Goal: Information Seeking & Learning: Check status

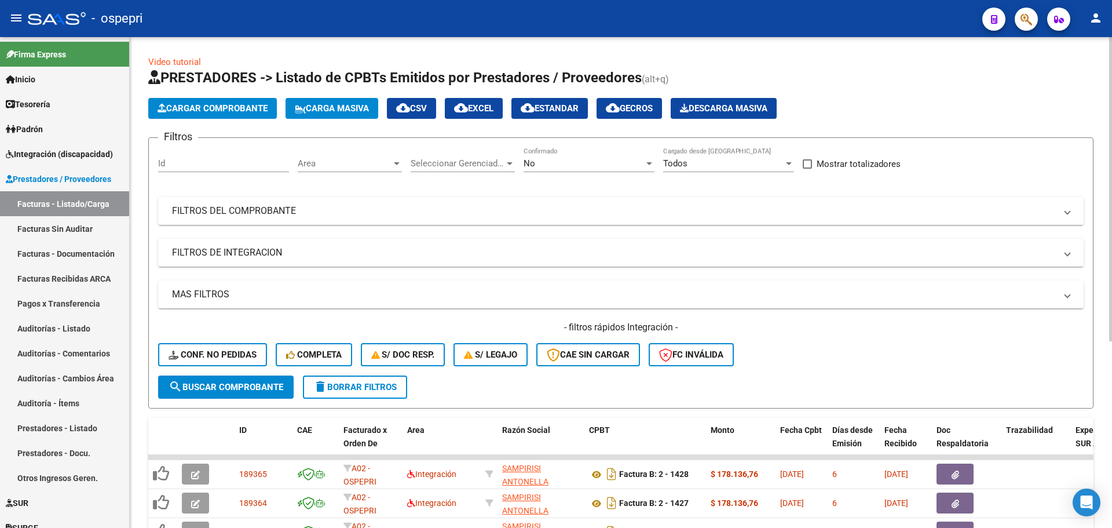
click at [1068, 216] on span at bounding box center [1067, 210] width 5 height 13
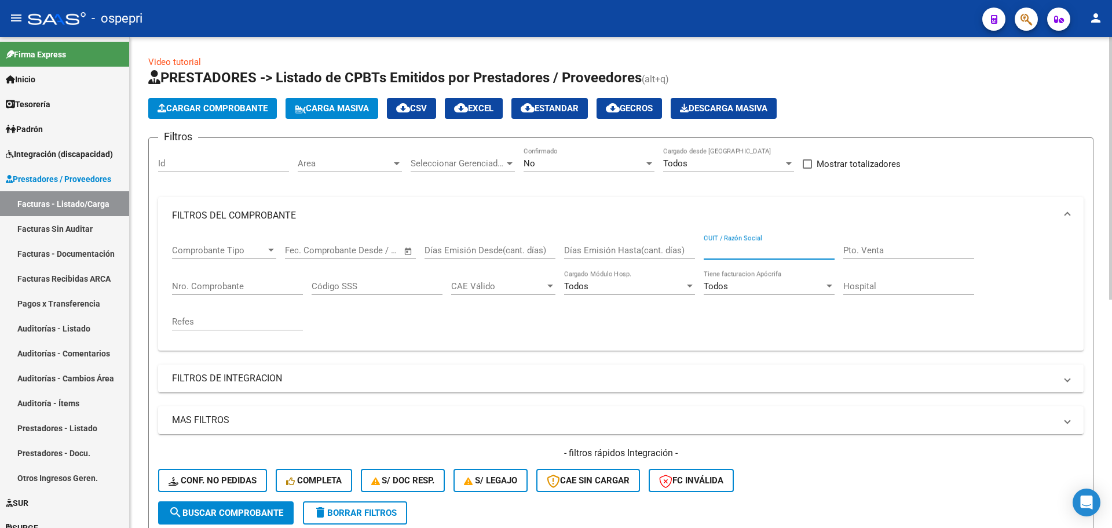
click at [762, 249] on input "CUIT / Razón Social" at bounding box center [769, 250] width 131 height 10
type input "27271350991"
click at [214, 511] on span "search Buscar Comprobante" at bounding box center [226, 512] width 115 height 10
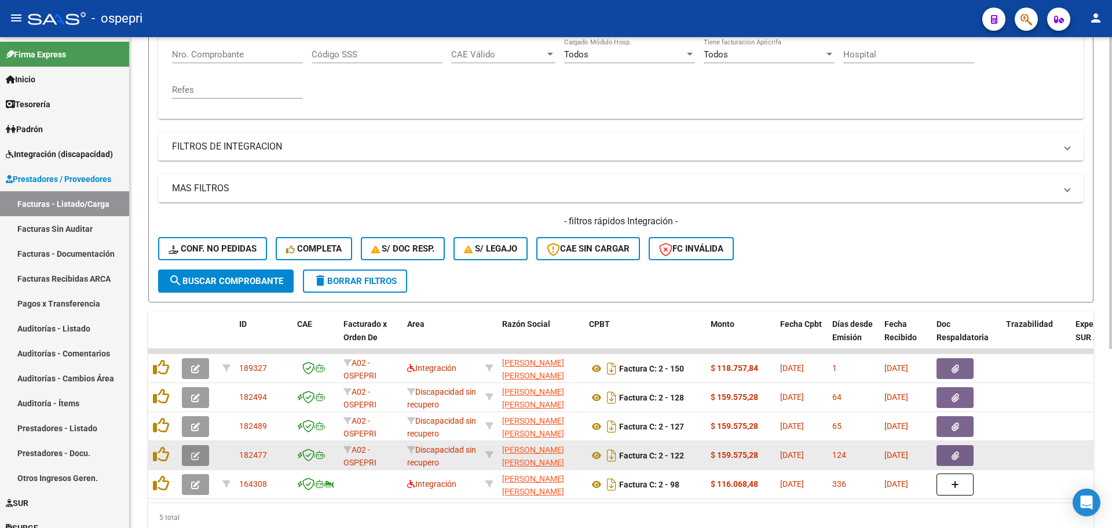
click at [191, 456] on icon "button" at bounding box center [195, 455] width 9 height 9
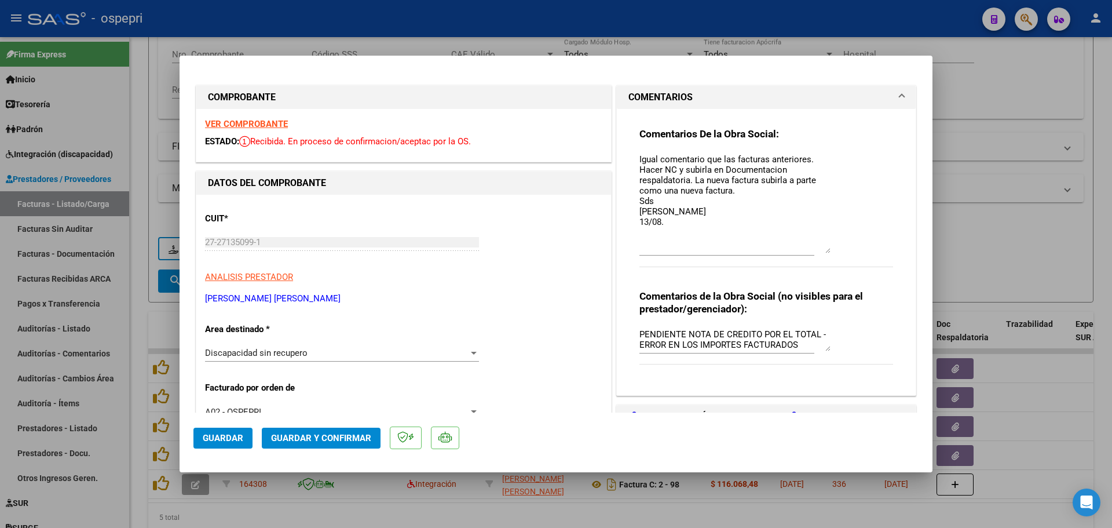
drag, startPoint x: 821, startPoint y: 170, endPoint x: 826, endPoint y: 247, distance: 77.2
click at [826, 247] on div "Comentarios De la Obra Social: Igual comentario que las facturas anteriores. Ha…" at bounding box center [767, 203] width 254 height 152
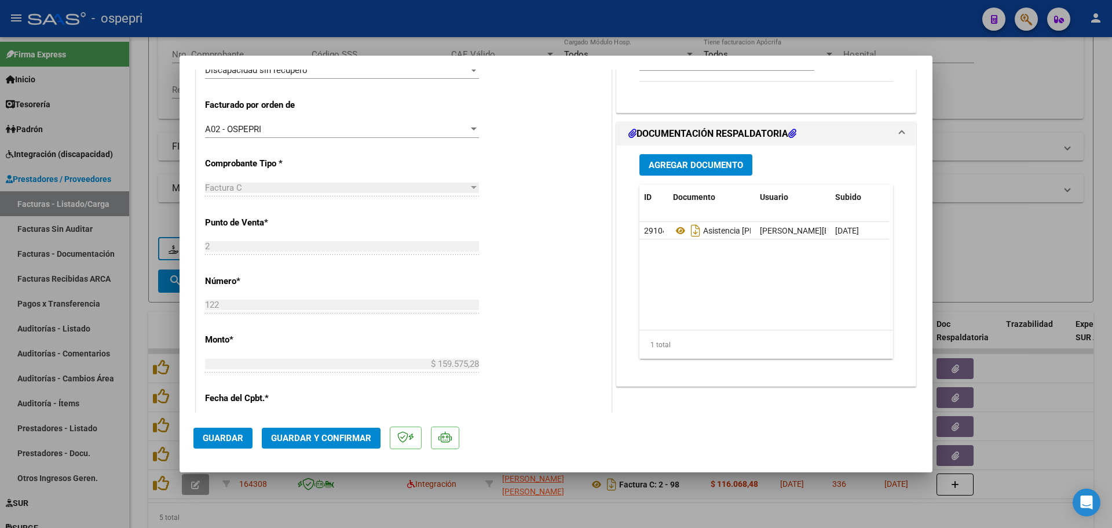
scroll to position [290, 0]
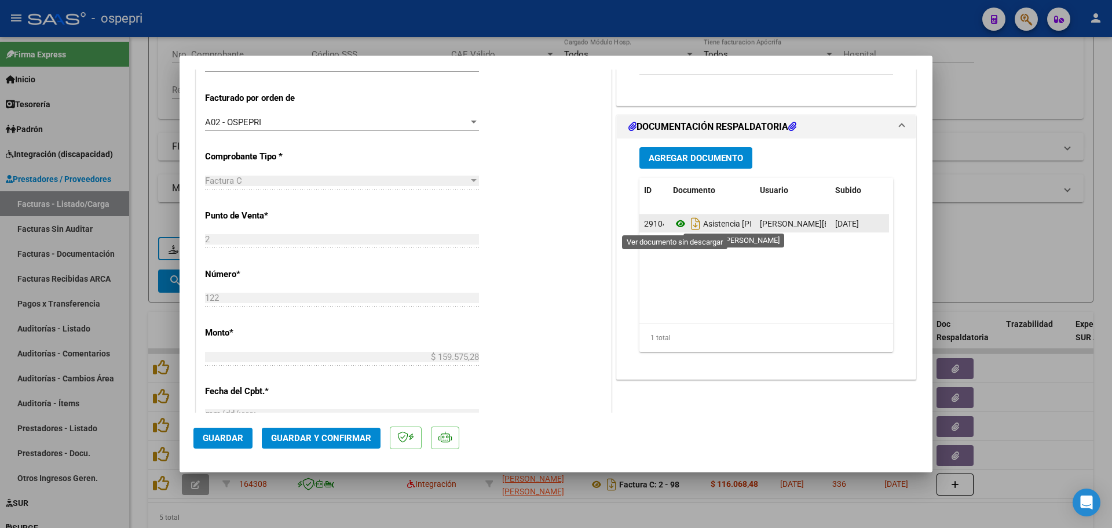
click at [675, 221] on icon at bounding box center [680, 224] width 15 height 14
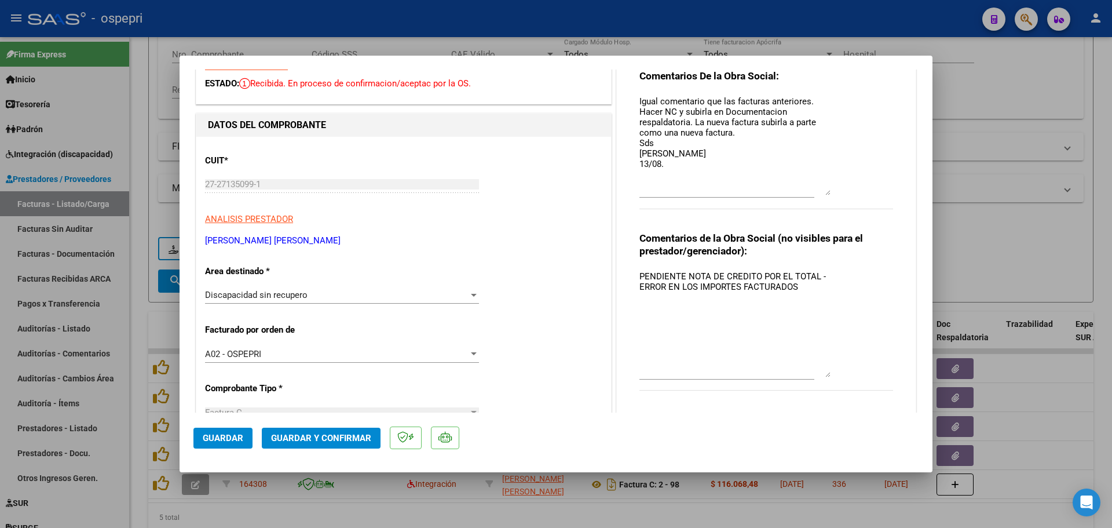
drag, startPoint x: 823, startPoint y: 291, endPoint x: 824, endPoint y: 375, distance: 84.0
click at [824, 375] on textarea "PENDIENTE NOTA DE CREDITO POR EL TOTAL - ERROR EN LOS IMPORTES FACTURADOS" at bounding box center [735, 323] width 191 height 107
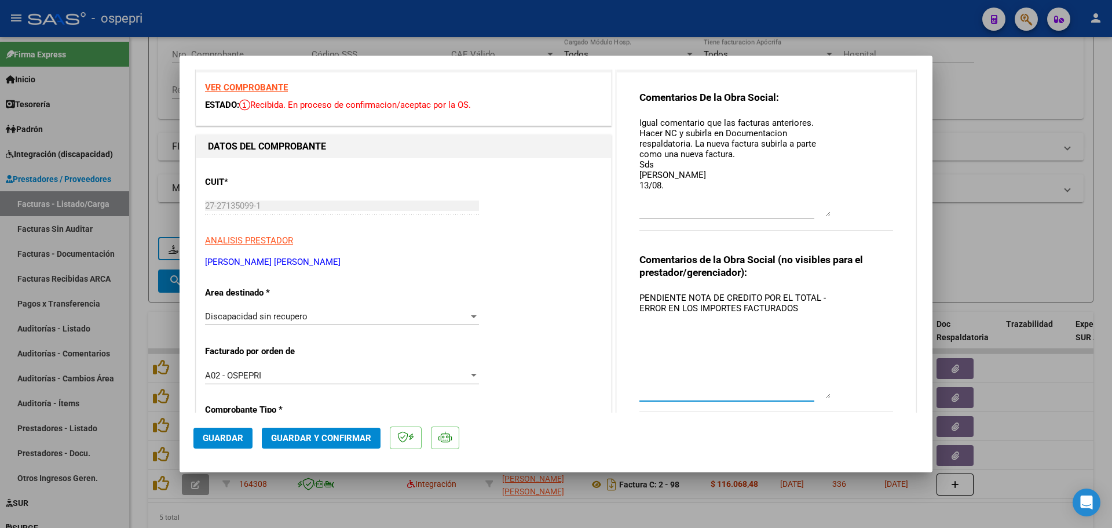
scroll to position [0, 0]
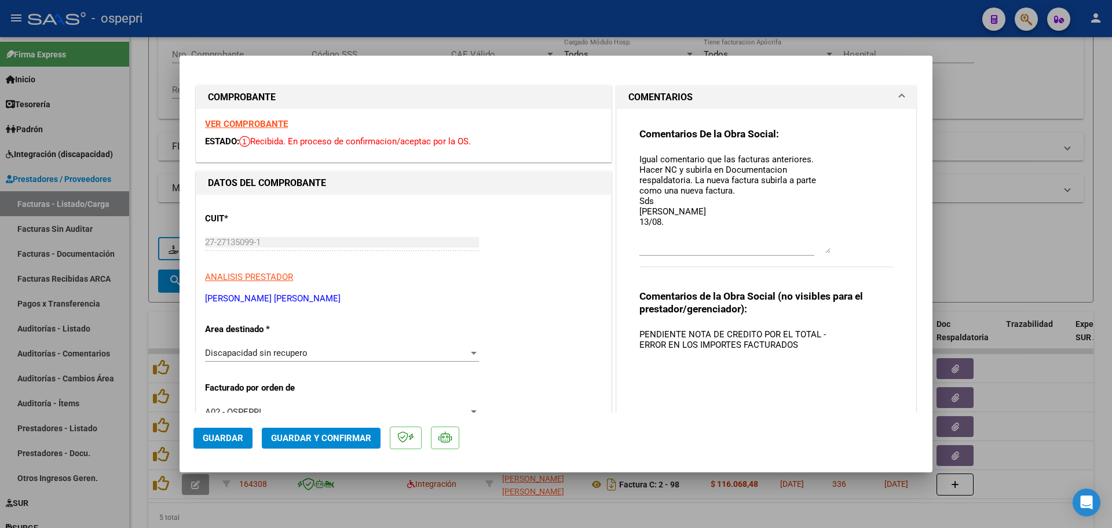
click at [259, 120] on strong "VER COMPROBANTE" at bounding box center [246, 124] width 83 height 10
type input "$ 0,00"
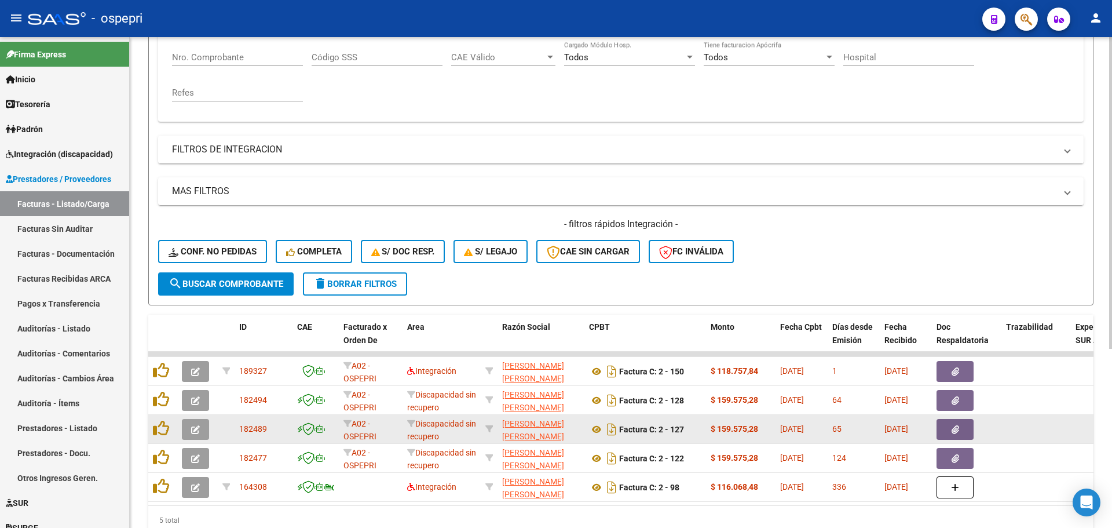
scroll to position [232, 0]
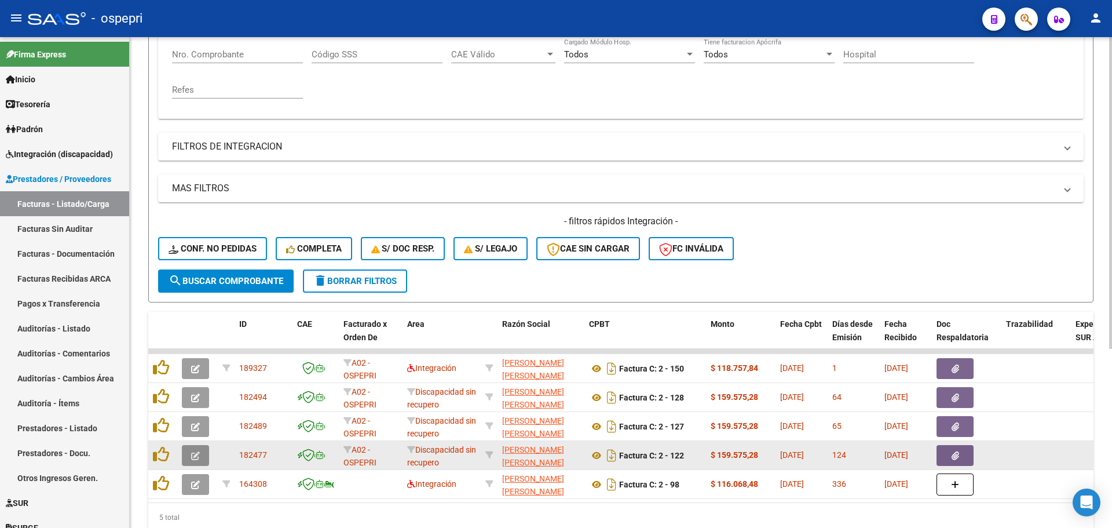
click at [198, 458] on icon "button" at bounding box center [195, 455] width 9 height 9
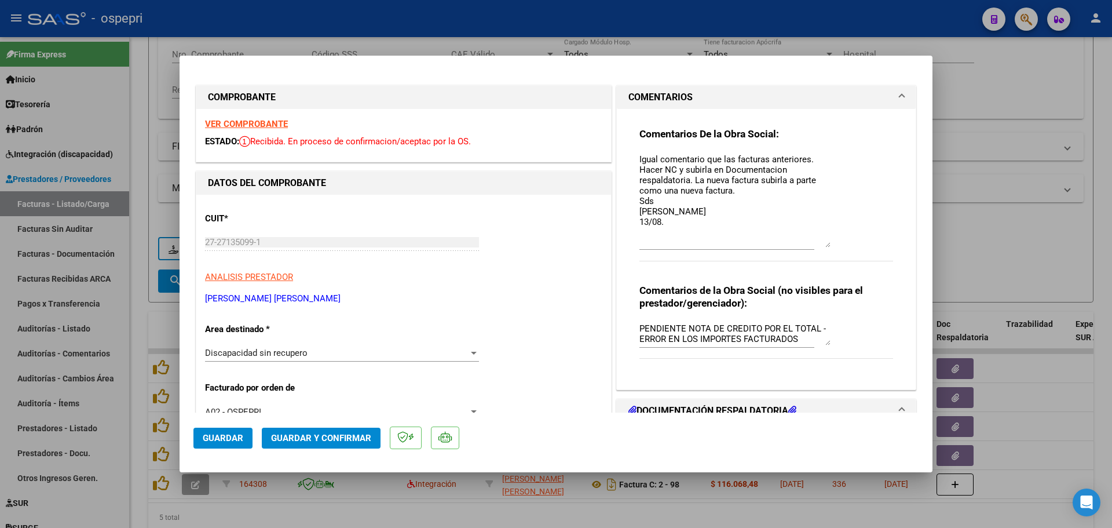
drag, startPoint x: 822, startPoint y: 171, endPoint x: 833, endPoint y: 243, distance: 72.1
click at [833, 243] on div "Comentarios De la Obra Social: Igual comentario que las facturas anteriores. Ha…" at bounding box center [767, 200] width 254 height 146
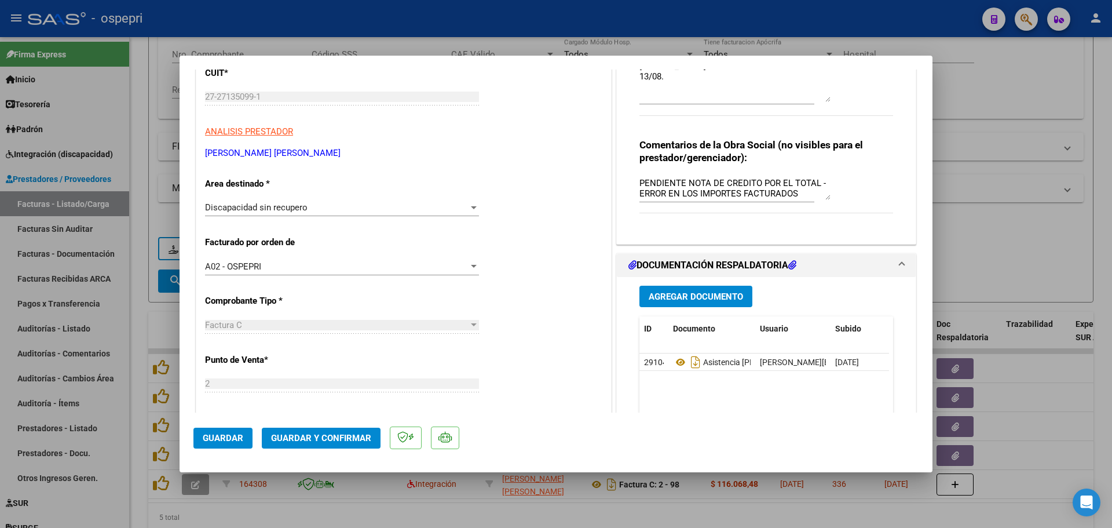
scroll to position [174, 0]
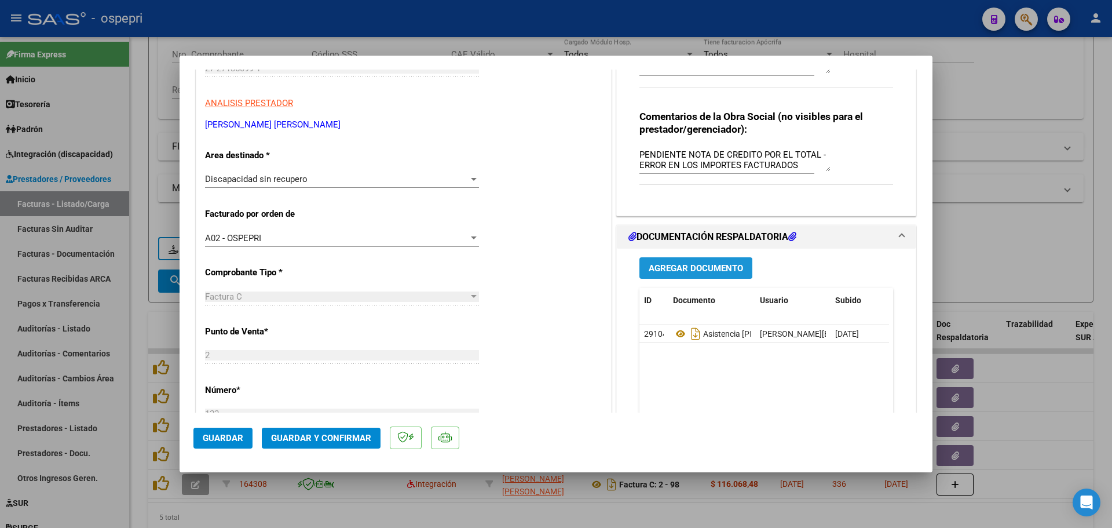
click at [669, 271] on span "Agregar Documento" at bounding box center [696, 268] width 94 height 10
type input "$ 0,00"
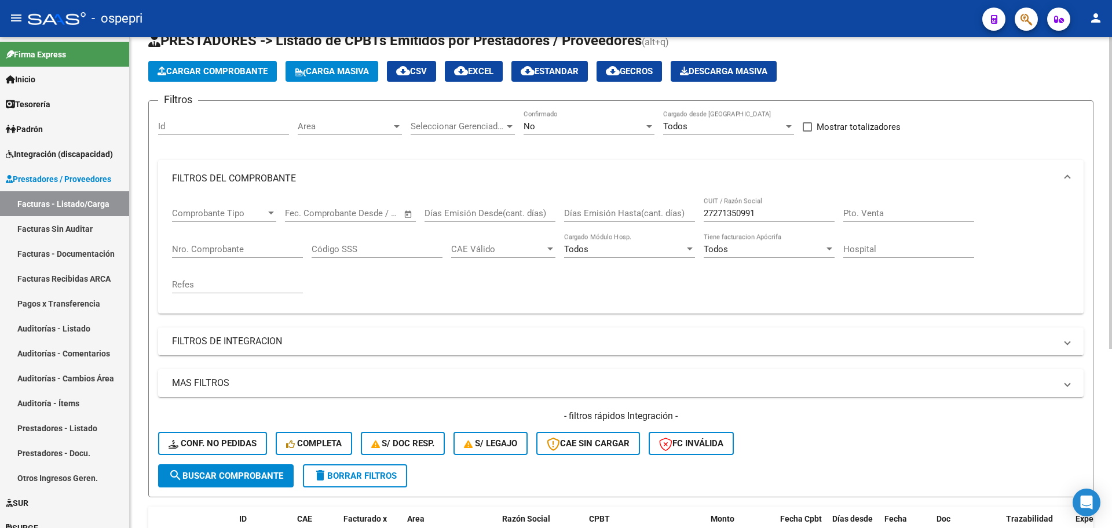
scroll to position [0, 0]
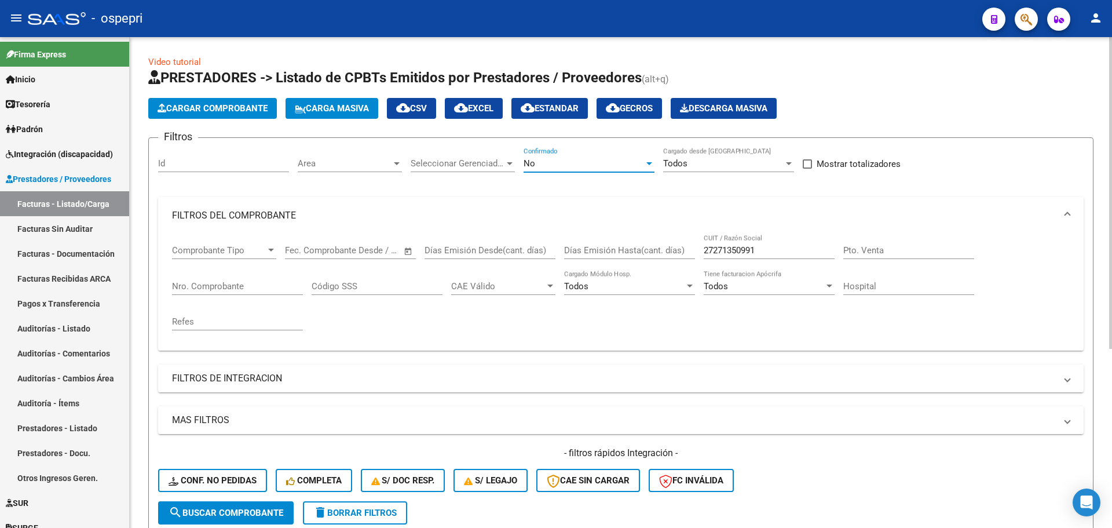
click at [651, 164] on div at bounding box center [649, 163] width 6 height 3
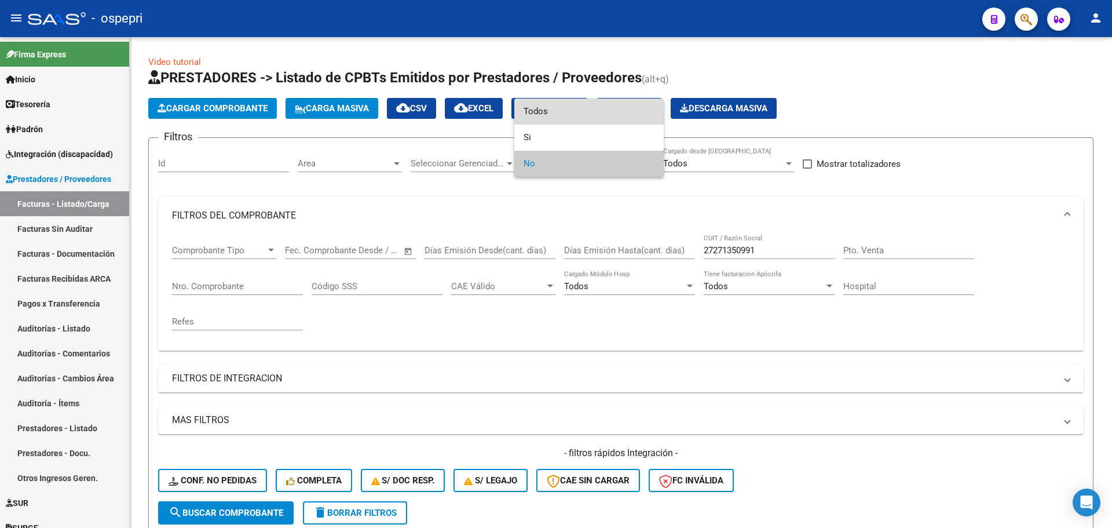
click at [583, 119] on span "Todos" at bounding box center [589, 111] width 131 height 26
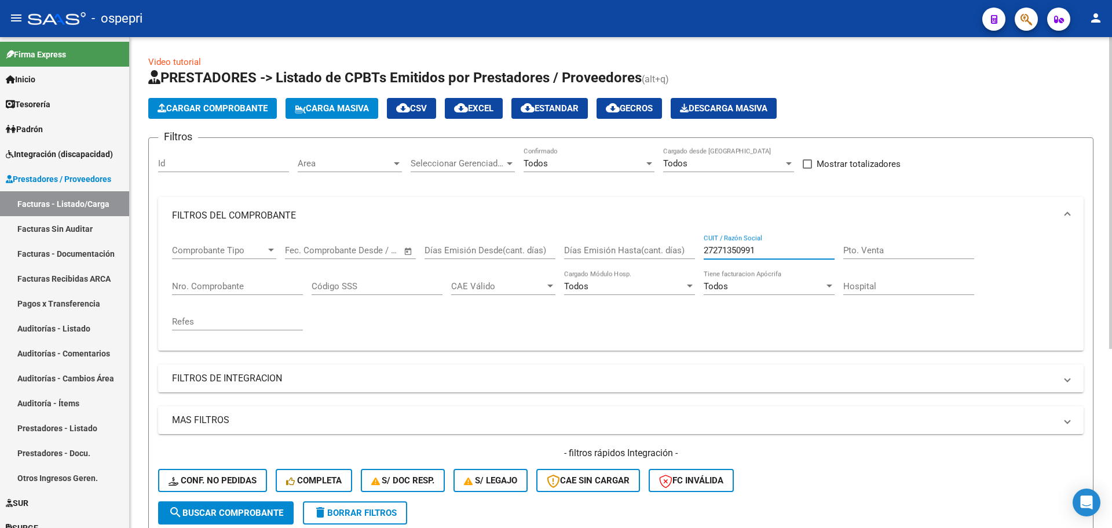
click at [757, 248] on input "27271350991" at bounding box center [769, 250] width 131 height 10
drag, startPoint x: 757, startPoint y: 248, endPoint x: 680, endPoint y: 243, distance: 77.2
click at [682, 244] on div "Comprobante Tipo Comprobante Tipo Fecha inicio – Fecha fin Fec. Comprobante Des…" at bounding box center [621, 287] width 898 height 107
click at [244, 516] on span "search Buscar Comprobante" at bounding box center [226, 512] width 115 height 10
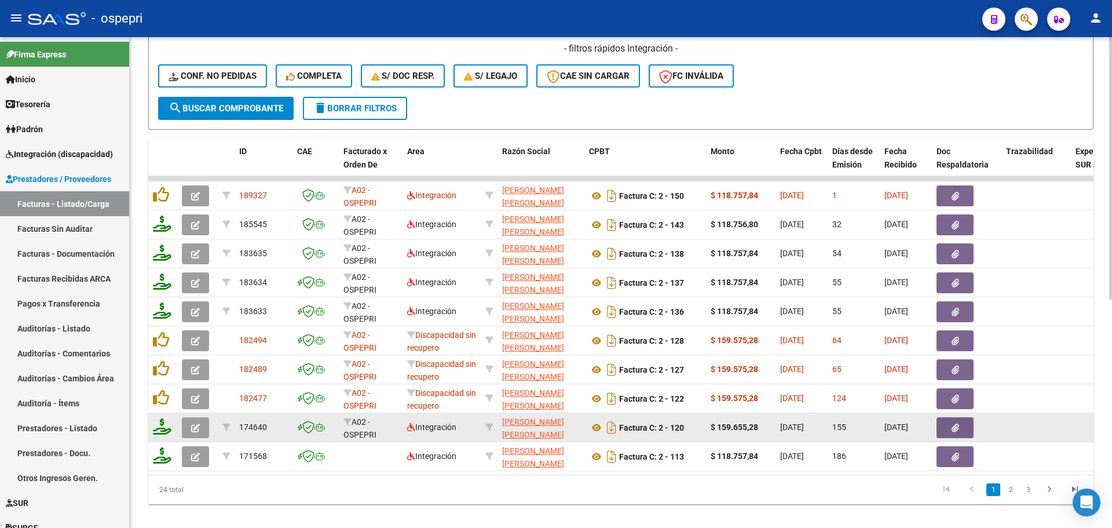
scroll to position [405, 0]
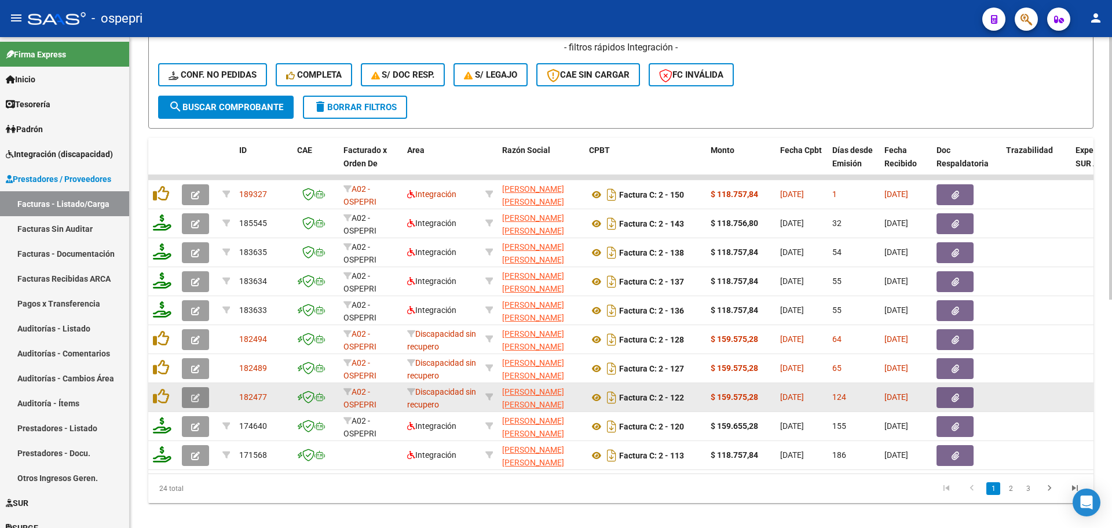
click at [201, 396] on button "button" at bounding box center [195, 397] width 27 height 21
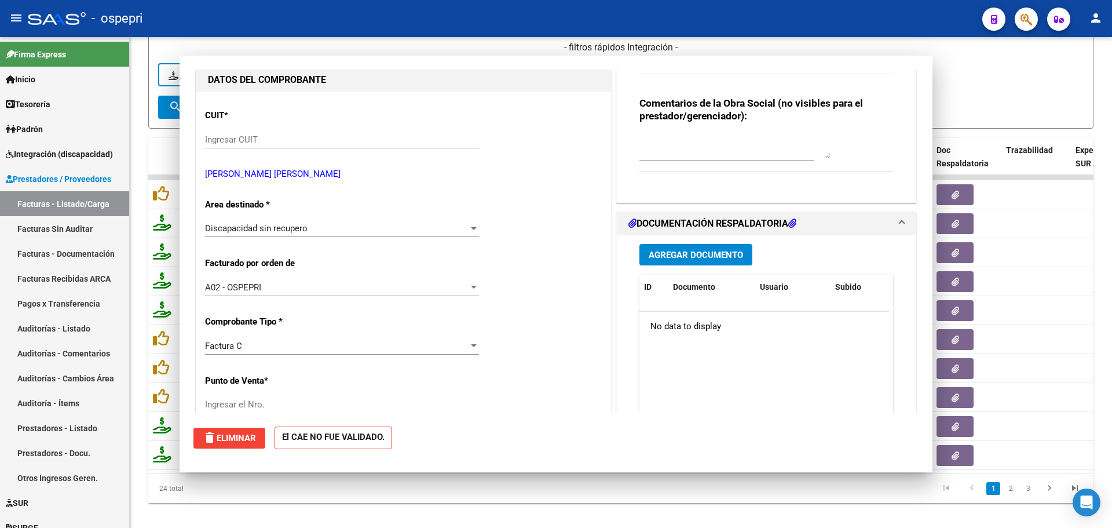
scroll to position [0, 0]
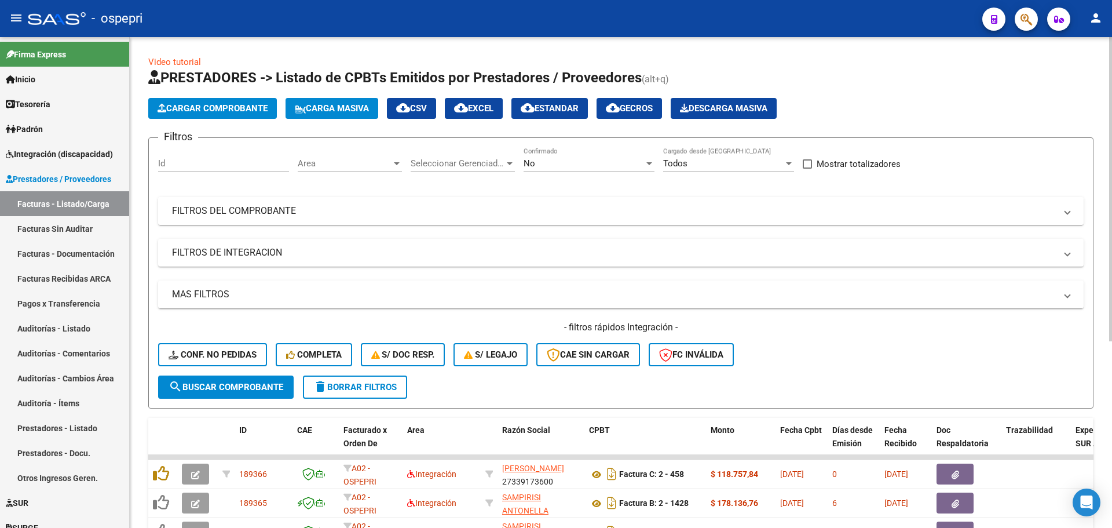
click at [1074, 213] on mat-expansion-panel-header "FILTROS DEL COMPROBANTE" at bounding box center [621, 211] width 926 height 28
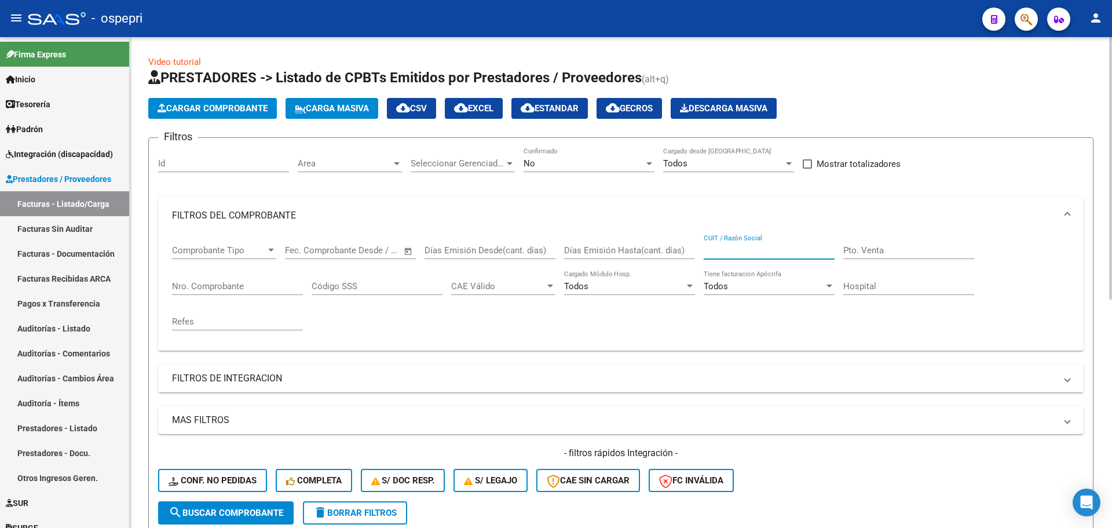
paste input "27271350991"
type input "27271350991"
click at [242, 513] on span "search Buscar Comprobante" at bounding box center [226, 512] width 115 height 10
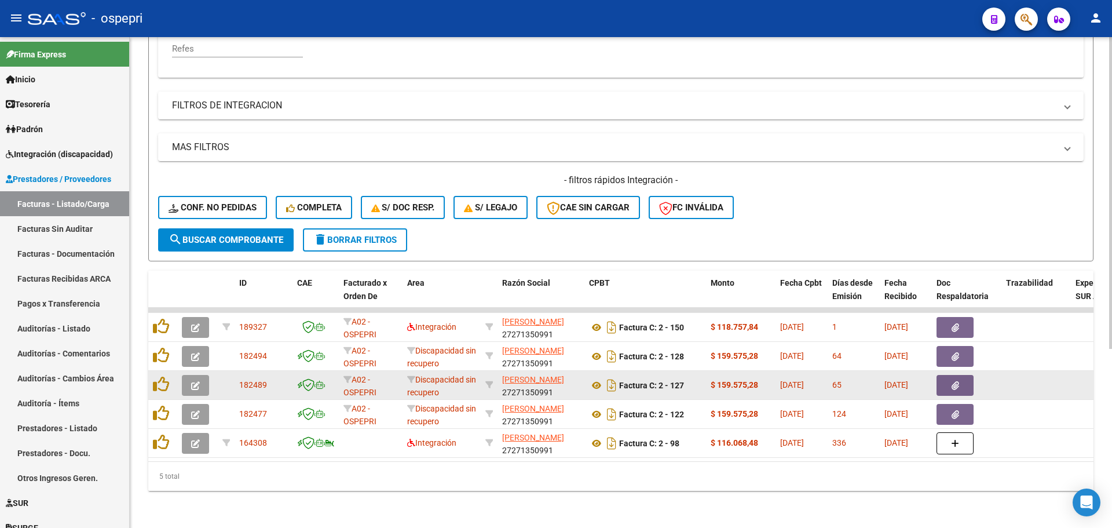
scroll to position [282, 0]
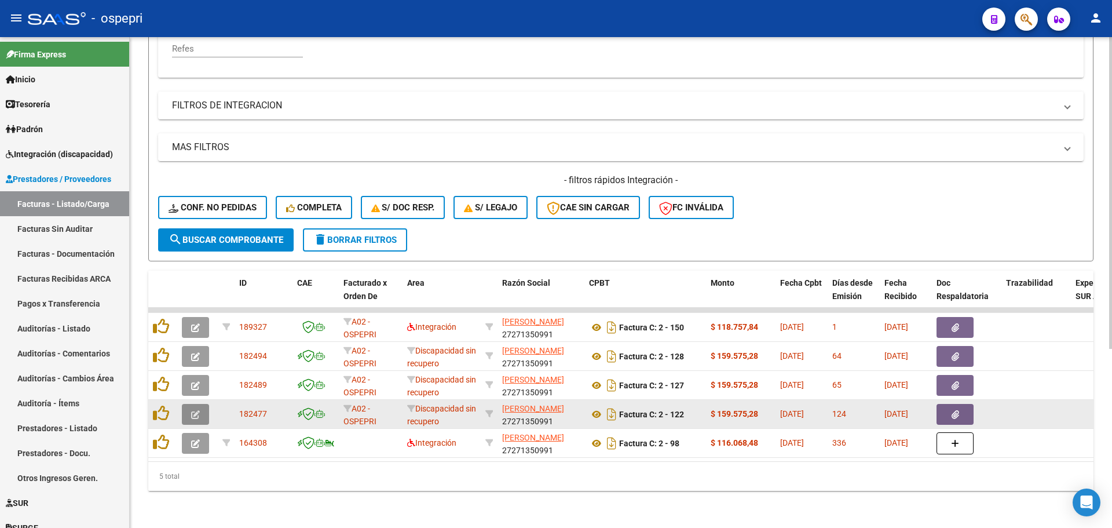
click at [195, 410] on icon "button" at bounding box center [195, 414] width 9 height 9
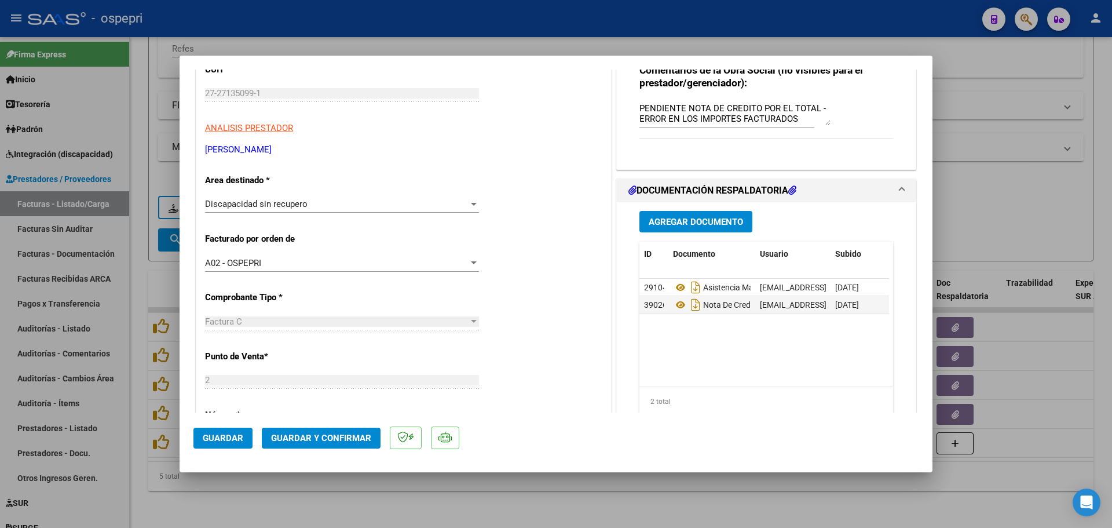
scroll to position [174, 0]
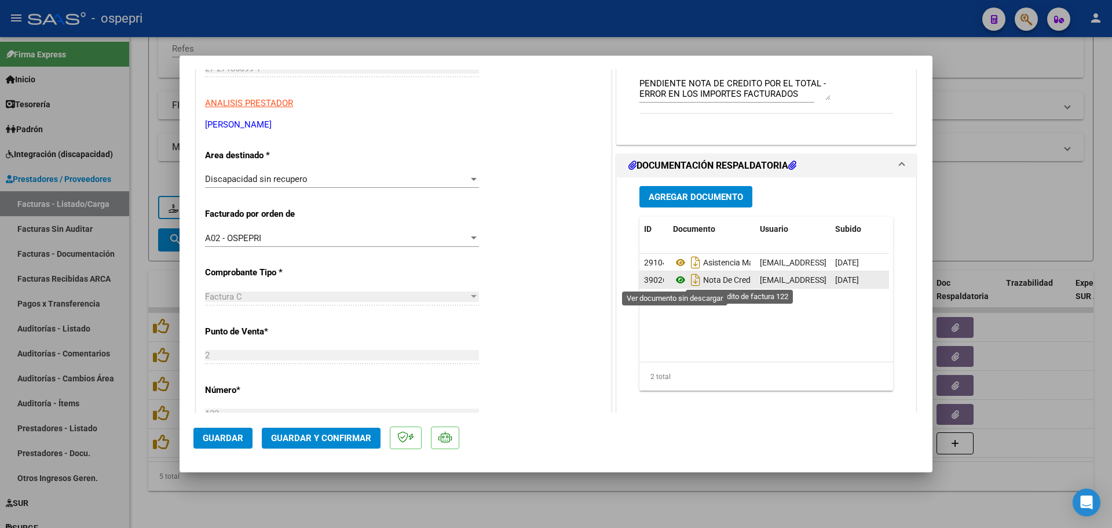
click at [677, 283] on icon at bounding box center [680, 280] width 15 height 14
type input "$ 0,00"
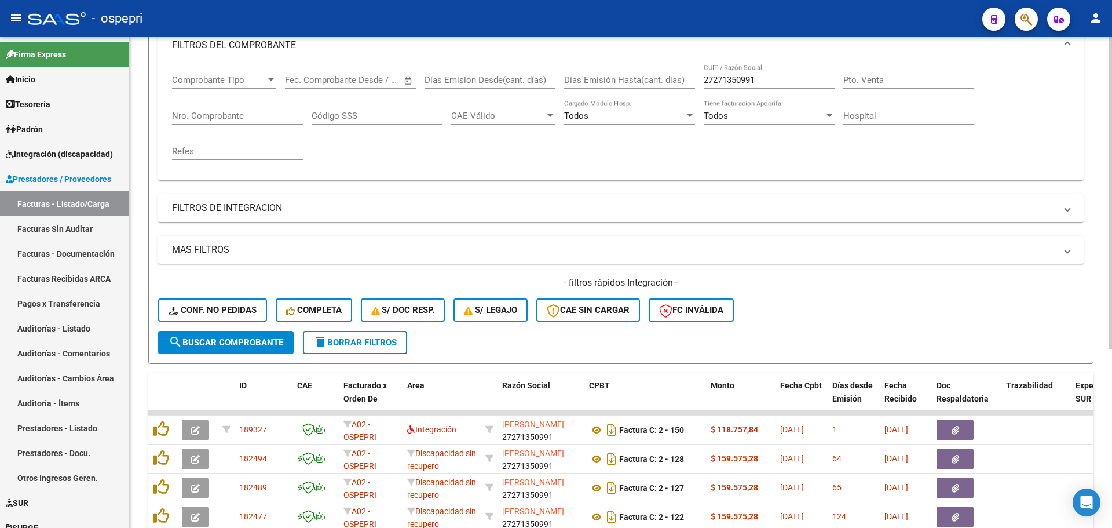
scroll to position [0, 0]
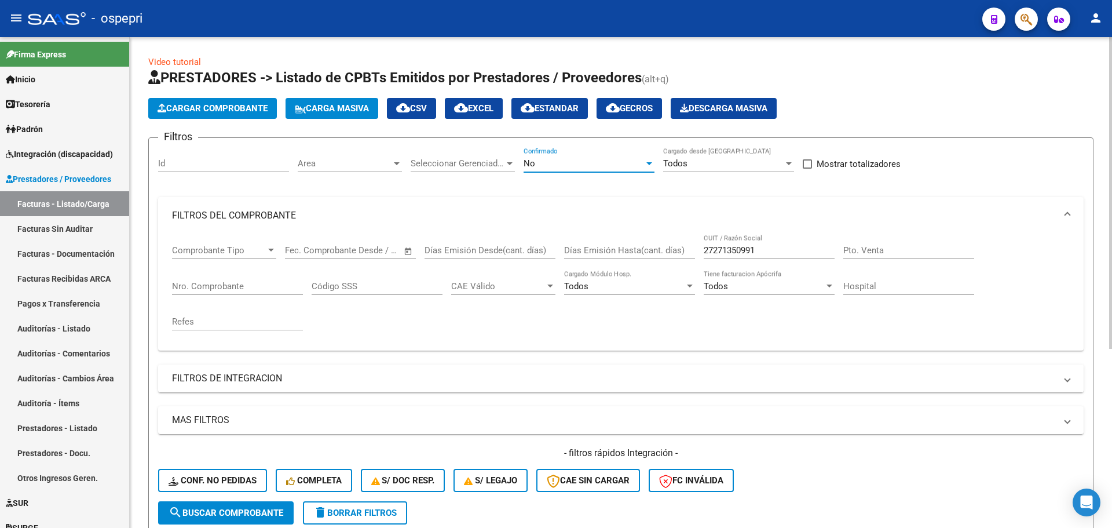
click at [651, 163] on div at bounding box center [649, 163] width 6 height 3
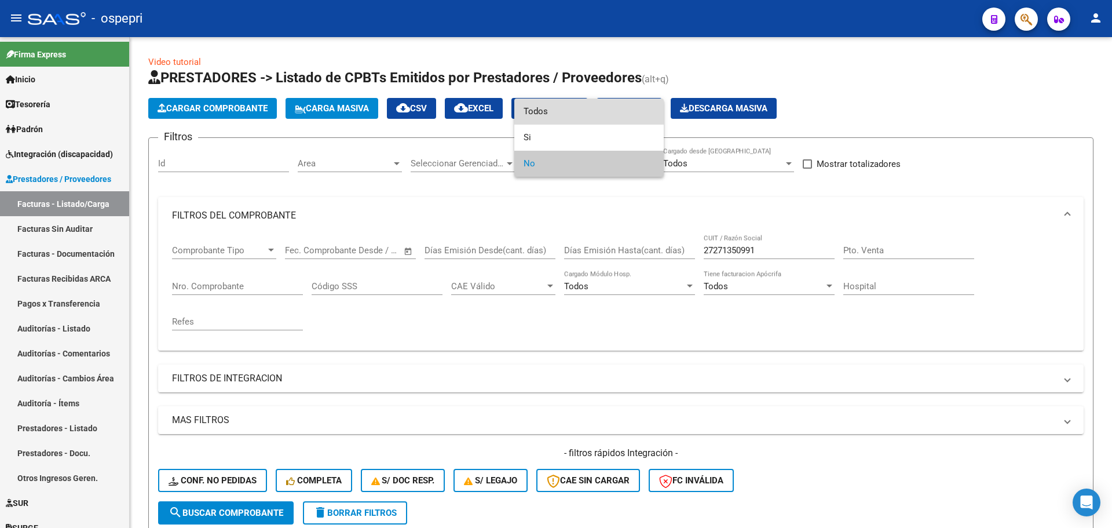
click at [548, 108] on span "Todos" at bounding box center [589, 111] width 131 height 26
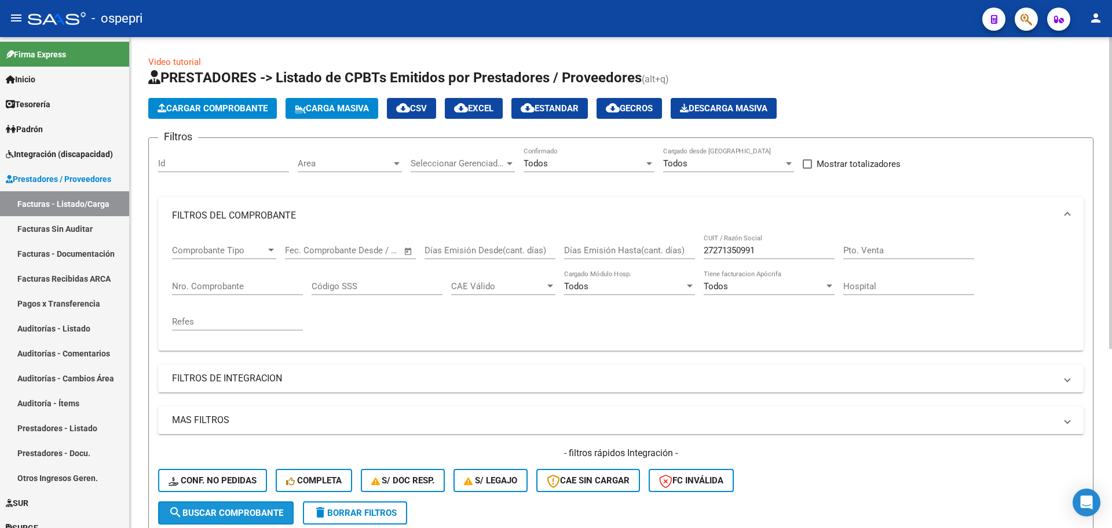
click at [232, 514] on span "search Buscar Comprobante" at bounding box center [226, 512] width 115 height 10
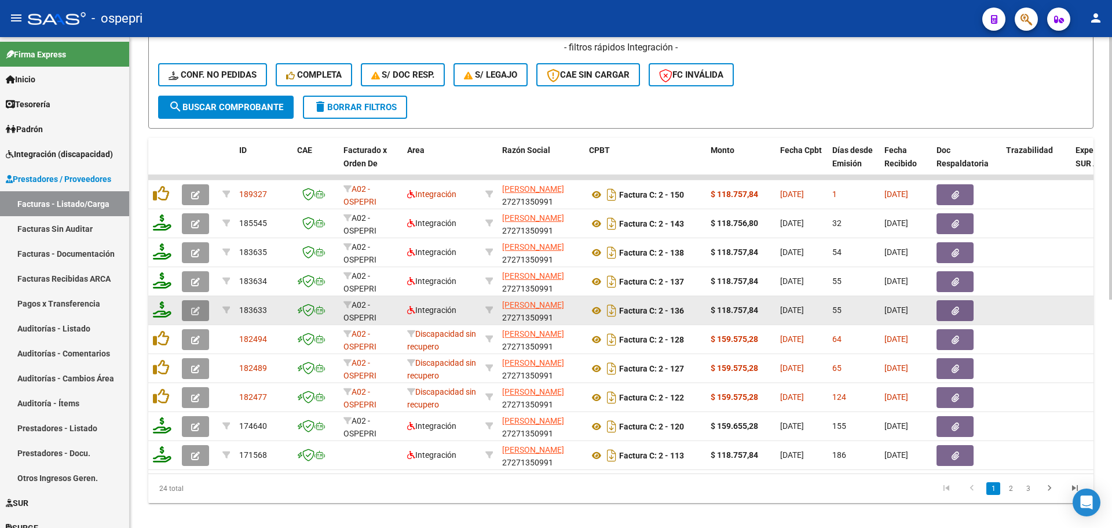
click at [192, 310] on icon "button" at bounding box center [195, 310] width 9 height 9
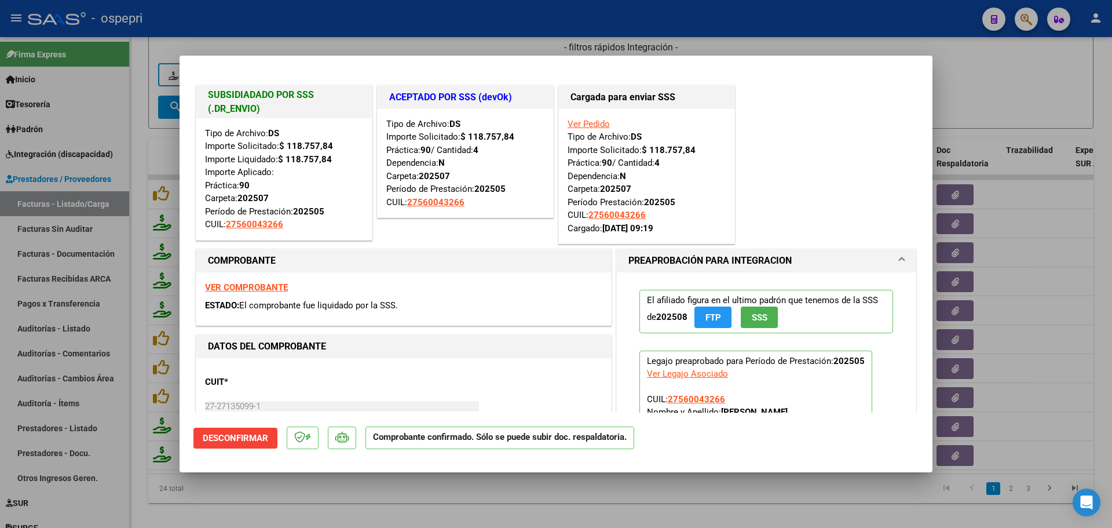
click at [271, 290] on strong "VER COMPROBANTE" at bounding box center [246, 287] width 83 height 10
type input "$ 0,00"
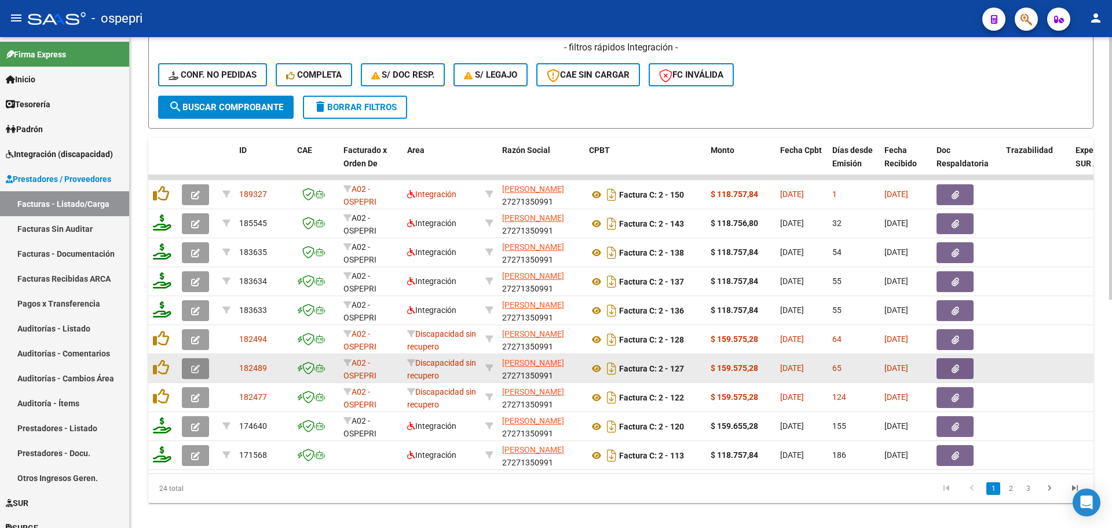
click at [198, 369] on icon "button" at bounding box center [195, 368] width 9 height 9
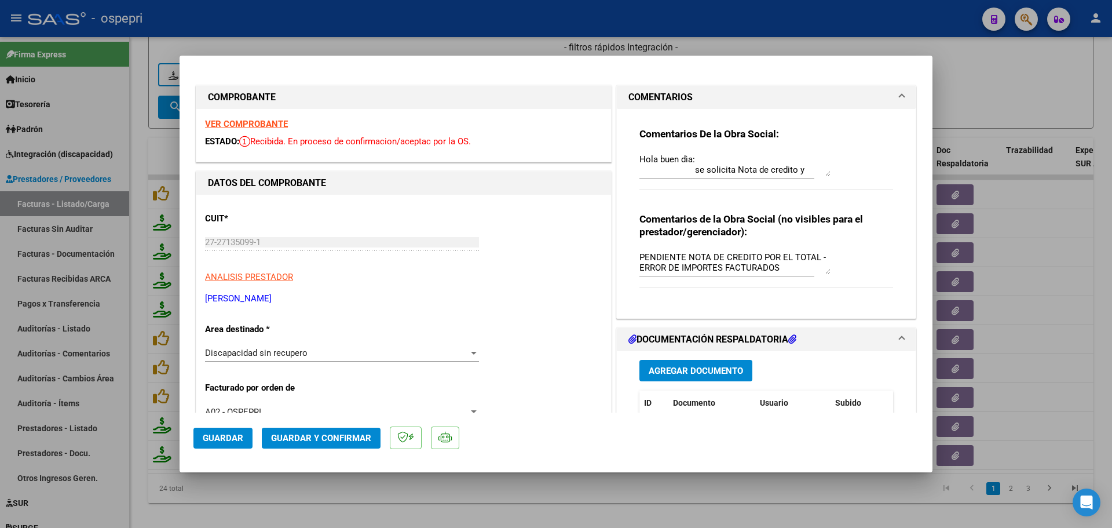
click at [242, 121] on strong "VER COMPROBANTE" at bounding box center [246, 124] width 83 height 10
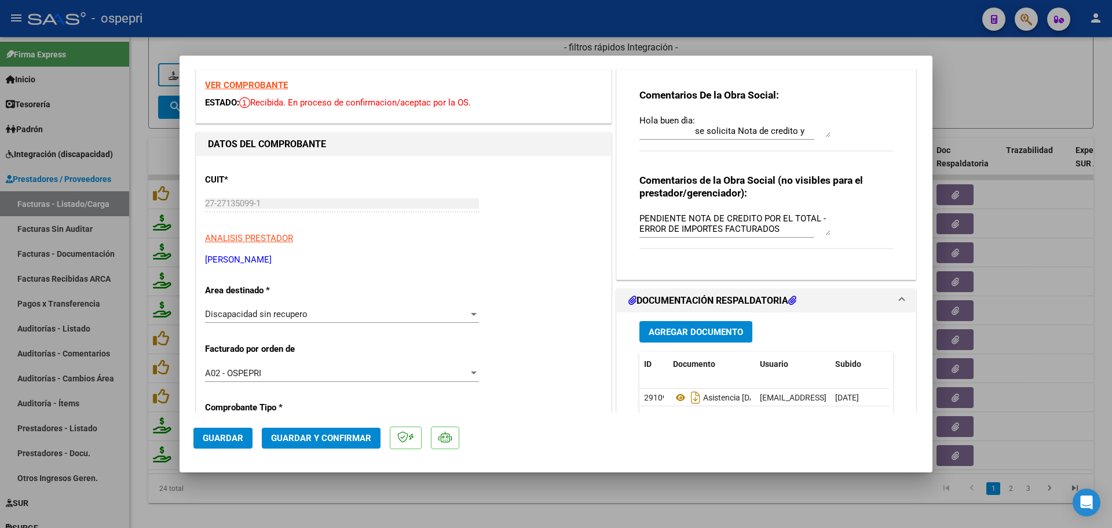
scroll to position [116, 0]
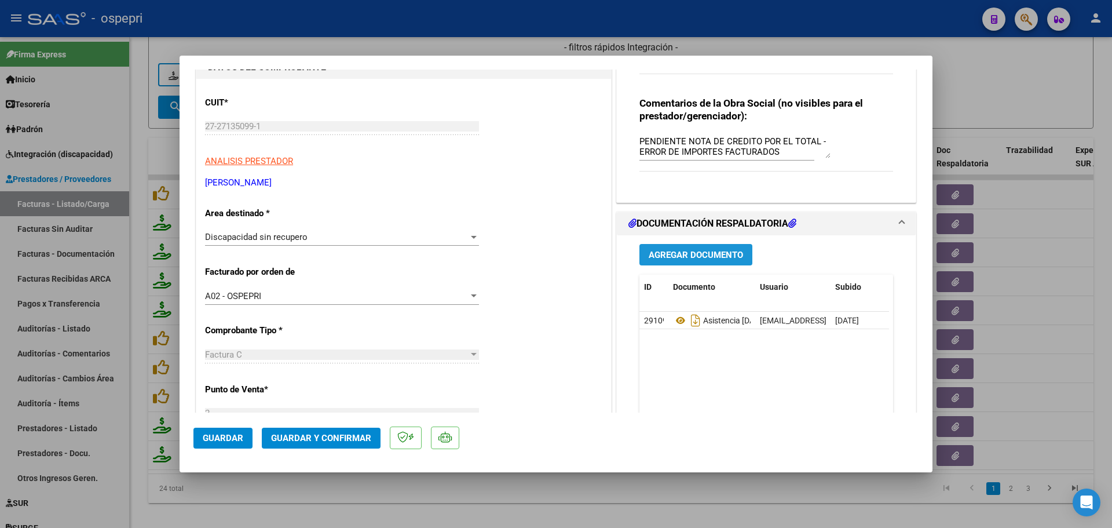
click at [706, 252] on span "Agregar Documento" at bounding box center [696, 255] width 94 height 10
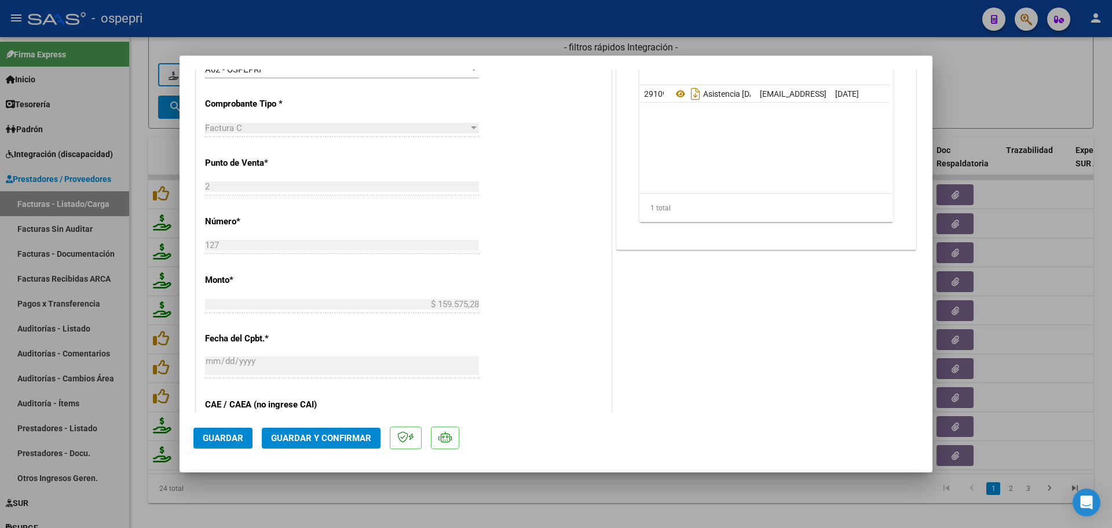
scroll to position [348, 0]
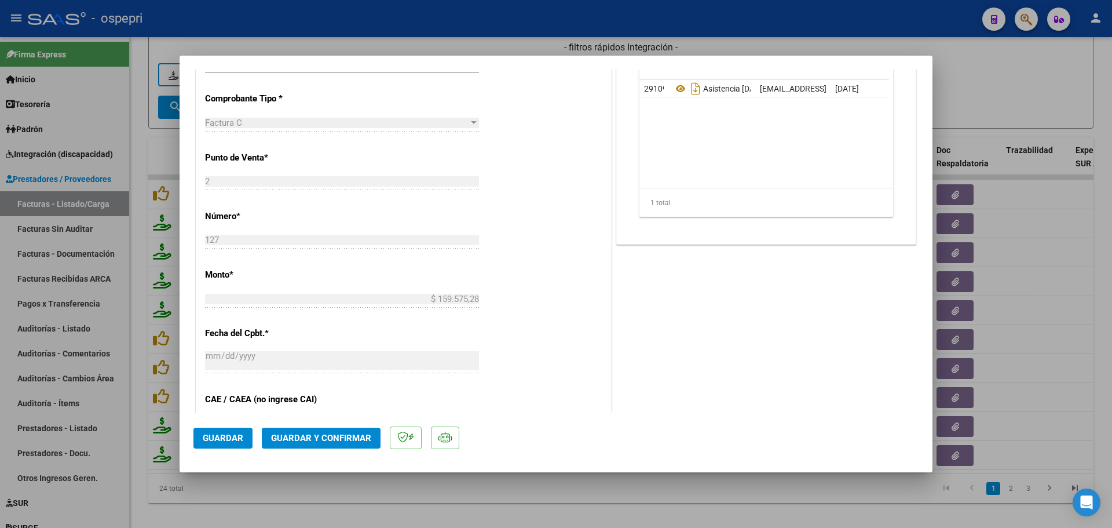
type input "$ 0,00"
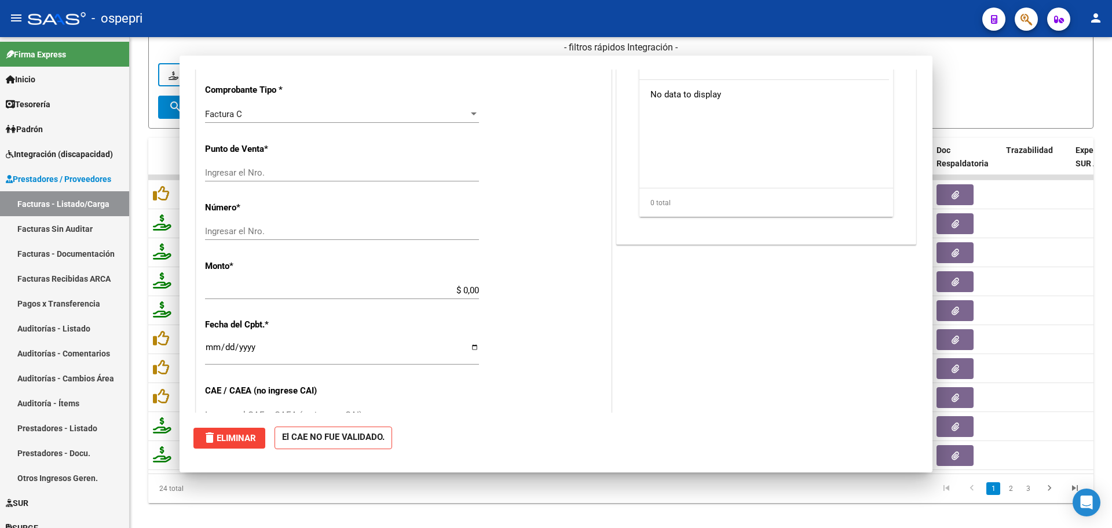
scroll to position [339, 0]
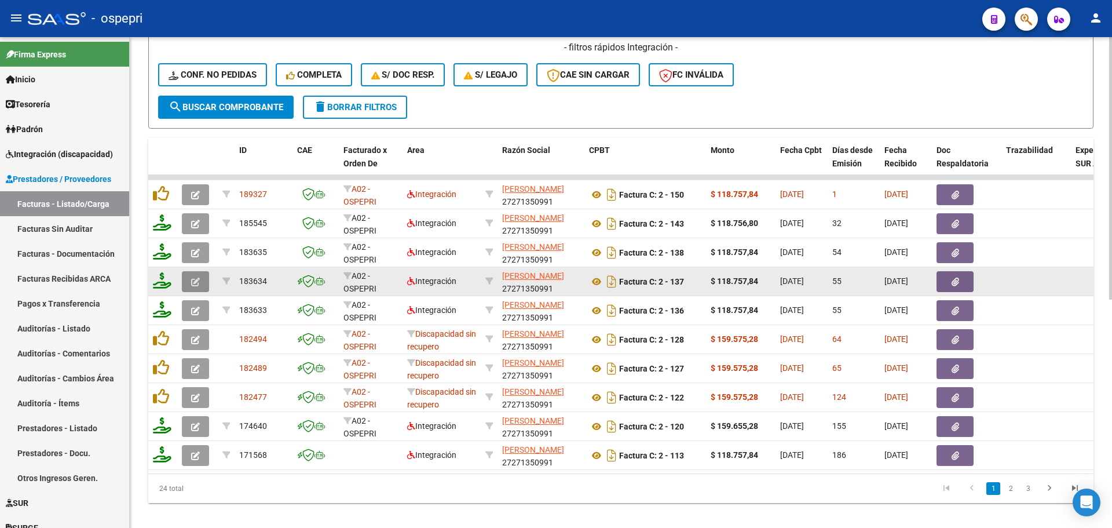
click at [198, 279] on icon "button" at bounding box center [195, 281] width 9 height 9
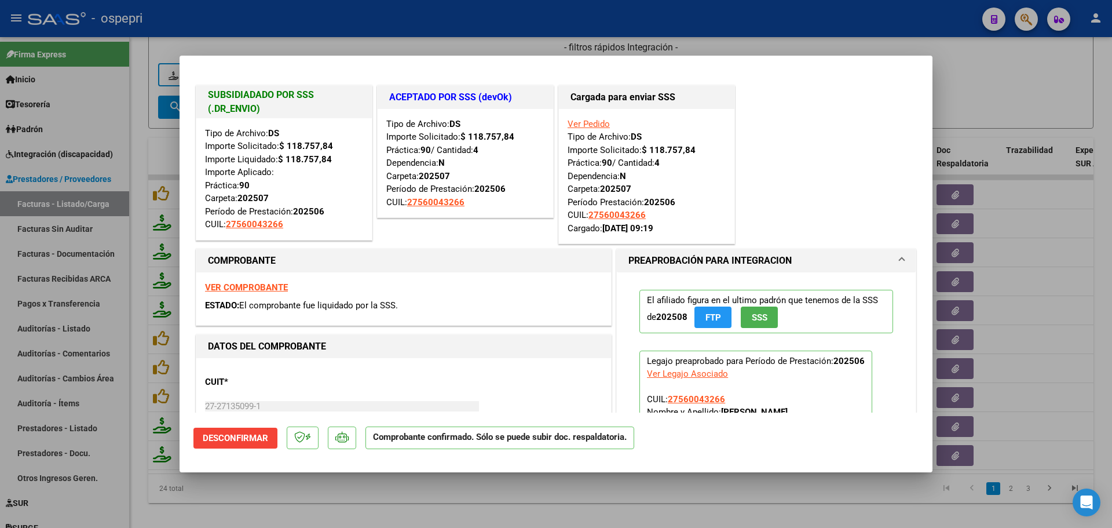
click at [243, 287] on strong "VER COMPROBANTE" at bounding box center [246, 287] width 83 height 10
type input "$ 0,00"
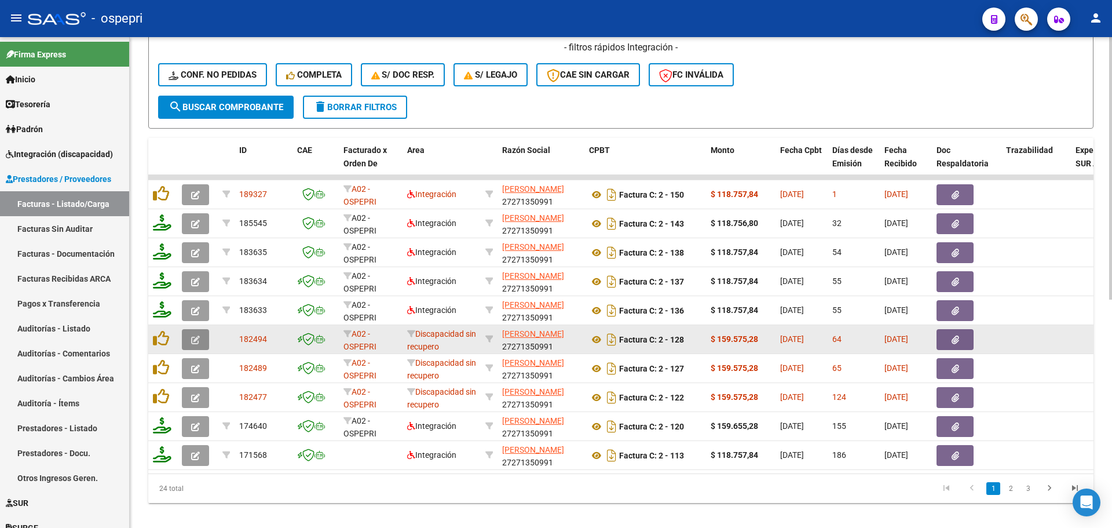
click at [193, 336] on icon "button" at bounding box center [195, 339] width 9 height 9
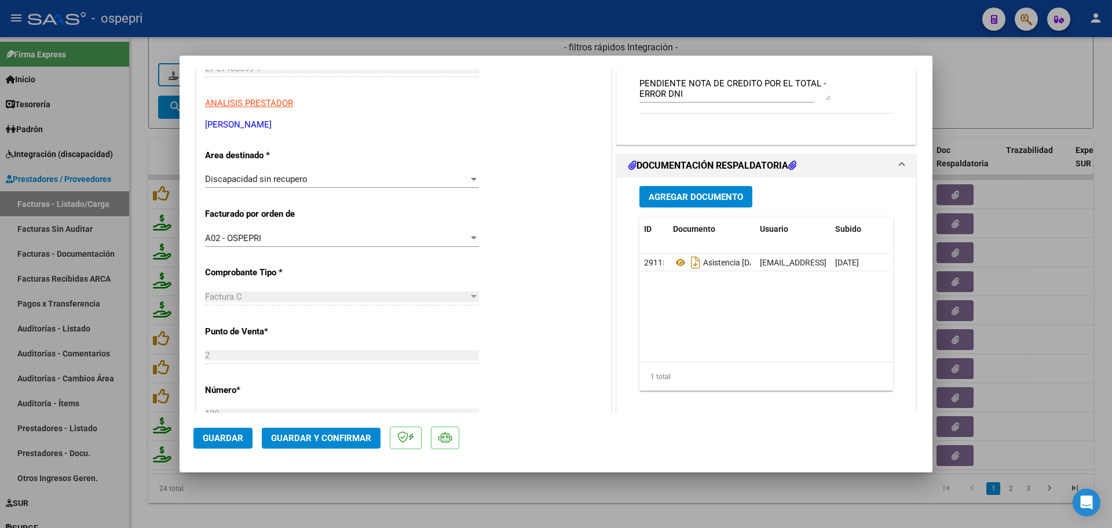
scroll to position [0, 0]
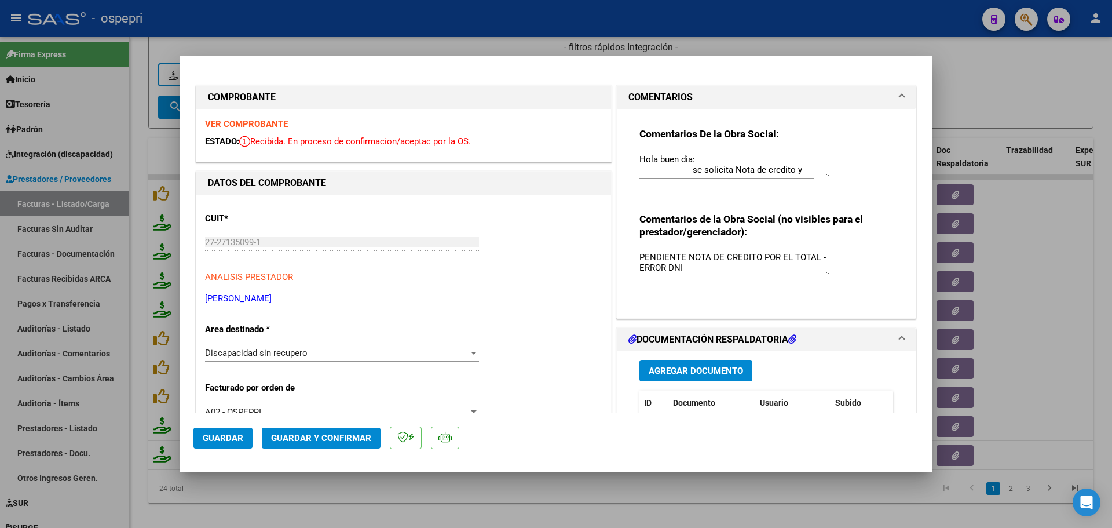
click at [248, 122] on strong "VER COMPROBANTE" at bounding box center [246, 124] width 83 height 10
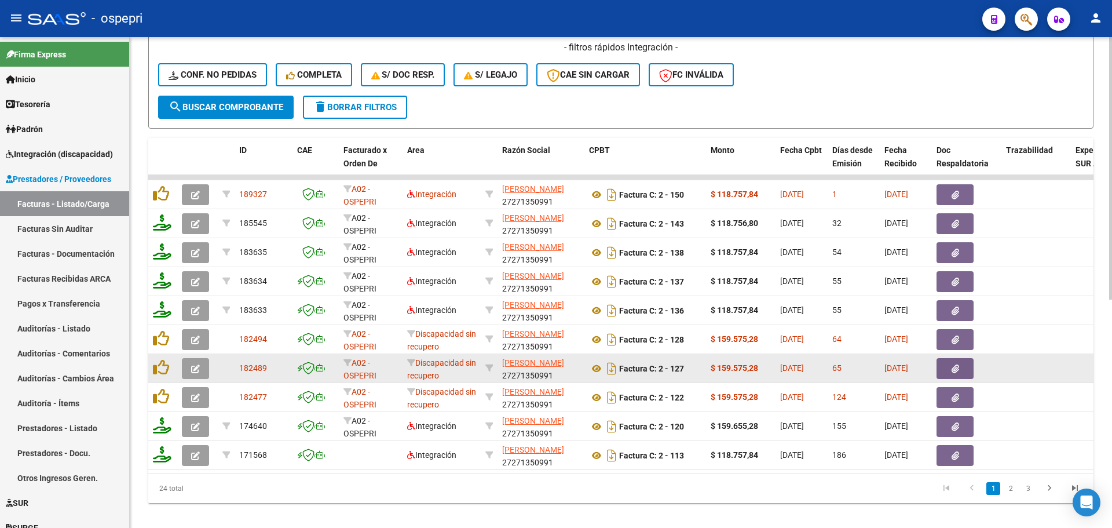
click at [193, 368] on icon "button" at bounding box center [195, 368] width 9 height 9
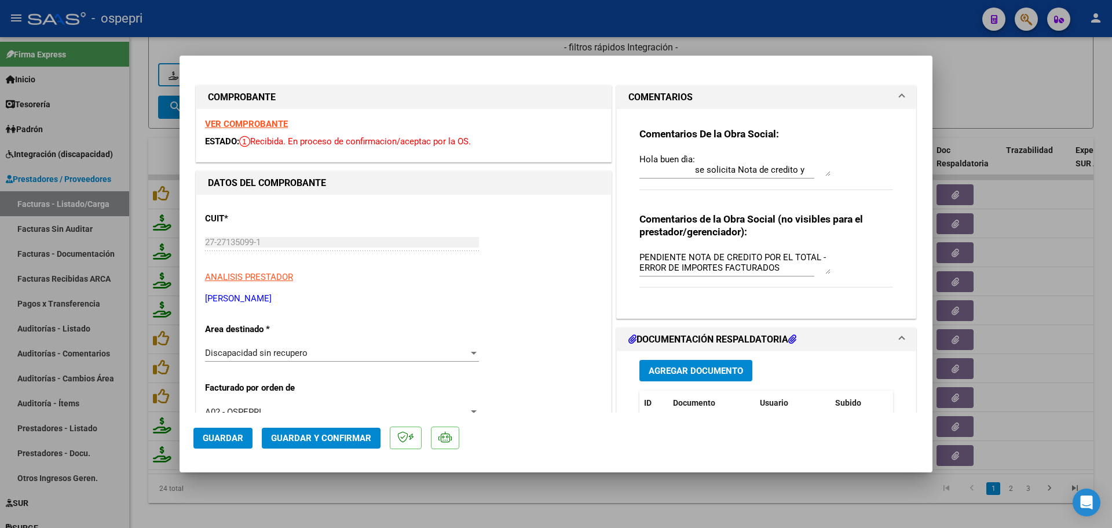
scroll to position [174, 0]
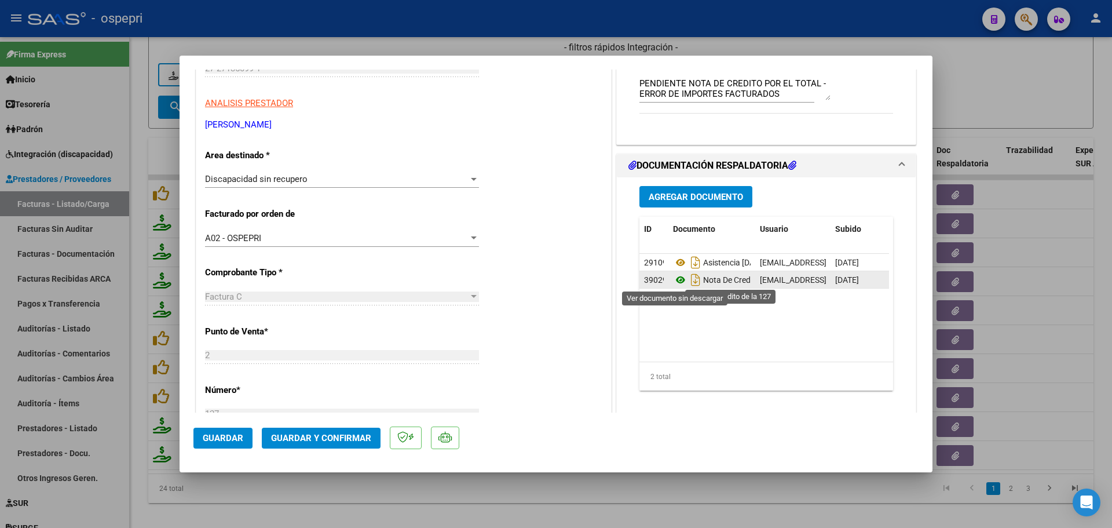
click at [677, 280] on icon at bounding box center [680, 280] width 15 height 14
type input "$ 0,00"
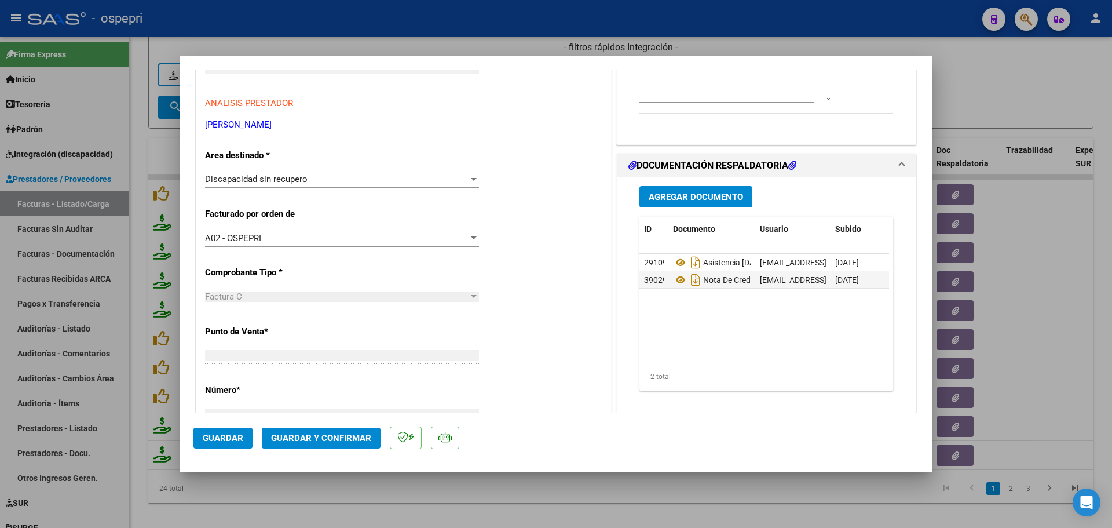
scroll to position [187, 0]
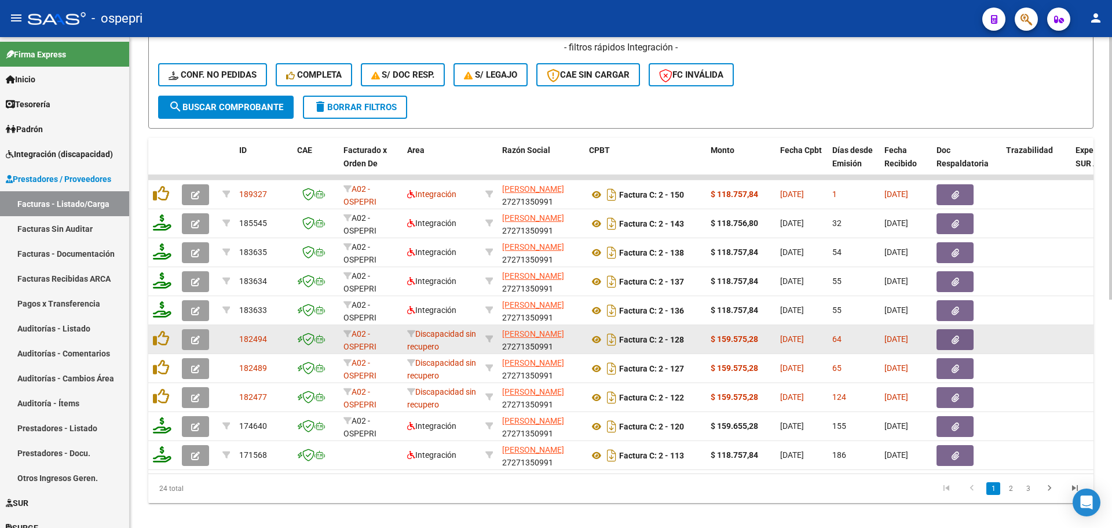
click at [194, 340] on icon "button" at bounding box center [195, 339] width 9 height 9
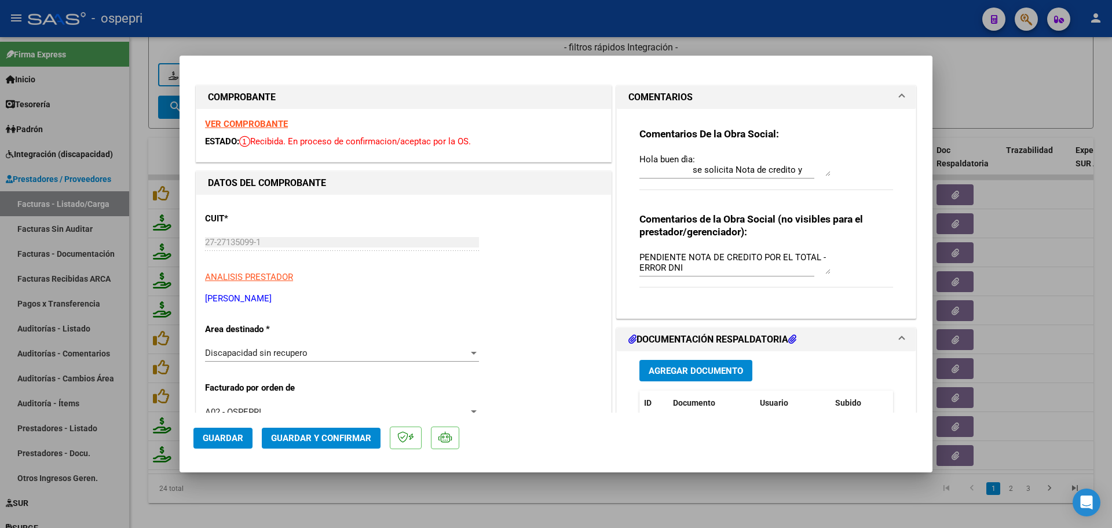
click at [263, 123] on strong "VER COMPROBANTE" at bounding box center [246, 124] width 83 height 10
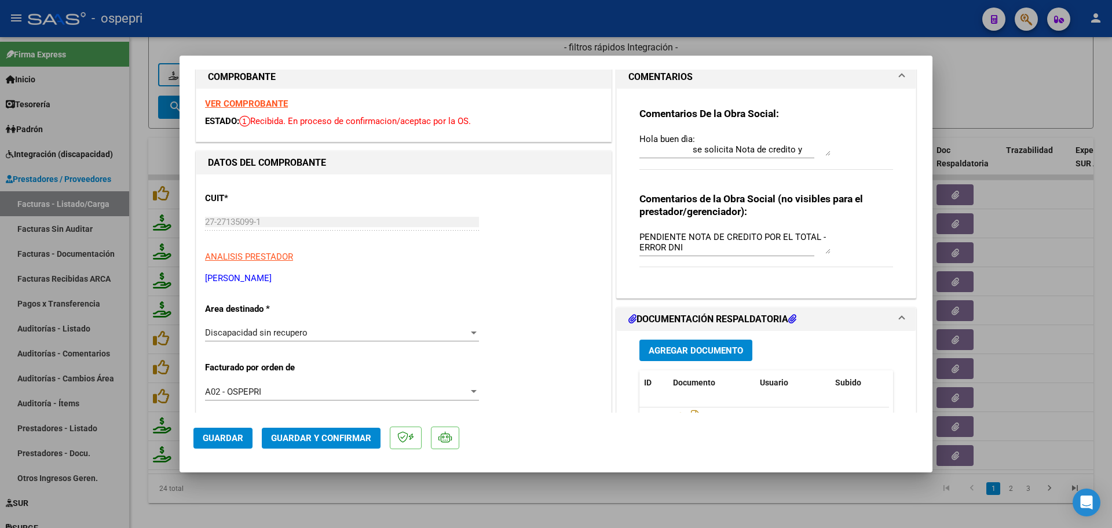
scroll to position [0, 0]
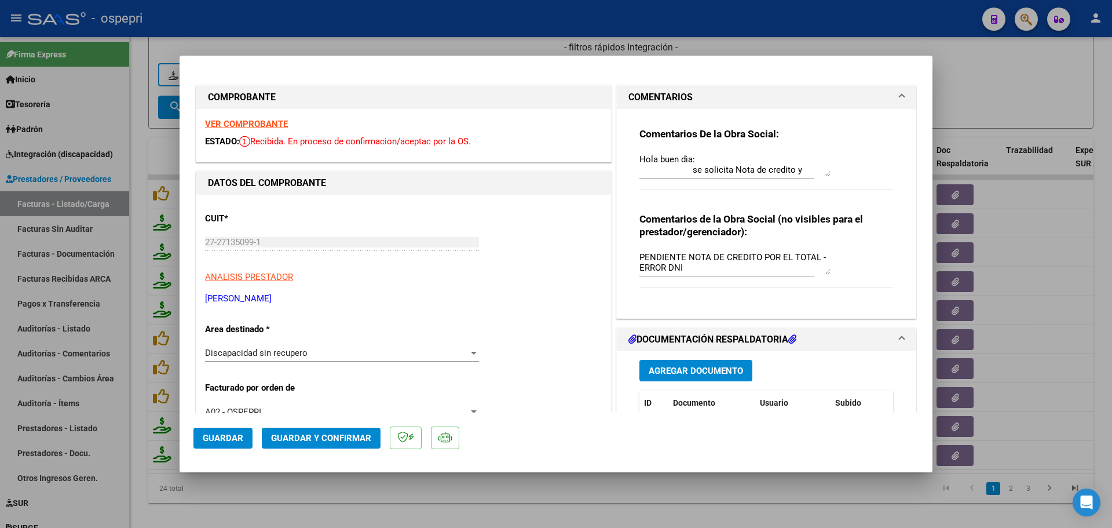
type input "$ 0,00"
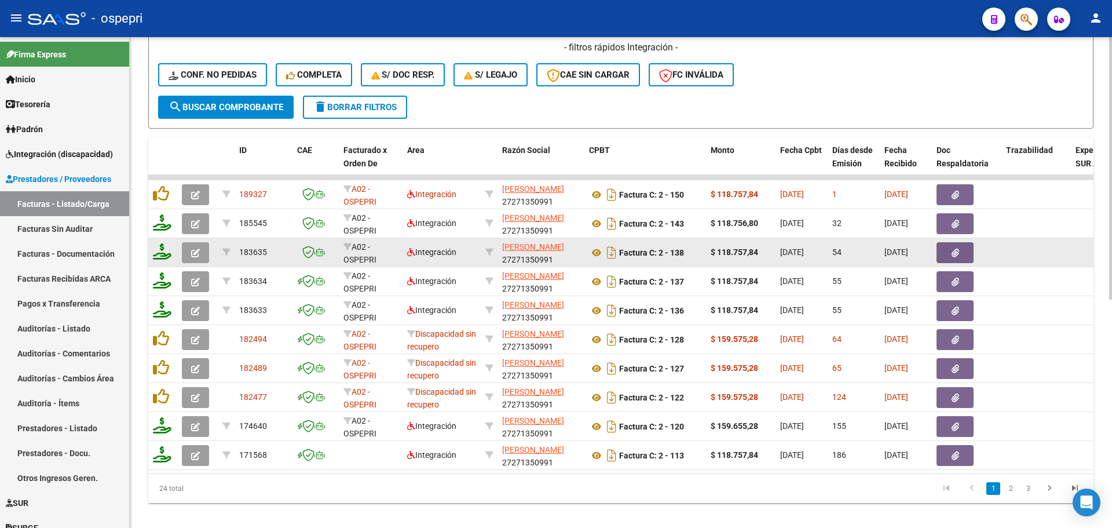
click at [198, 252] on icon "button" at bounding box center [195, 253] width 9 height 9
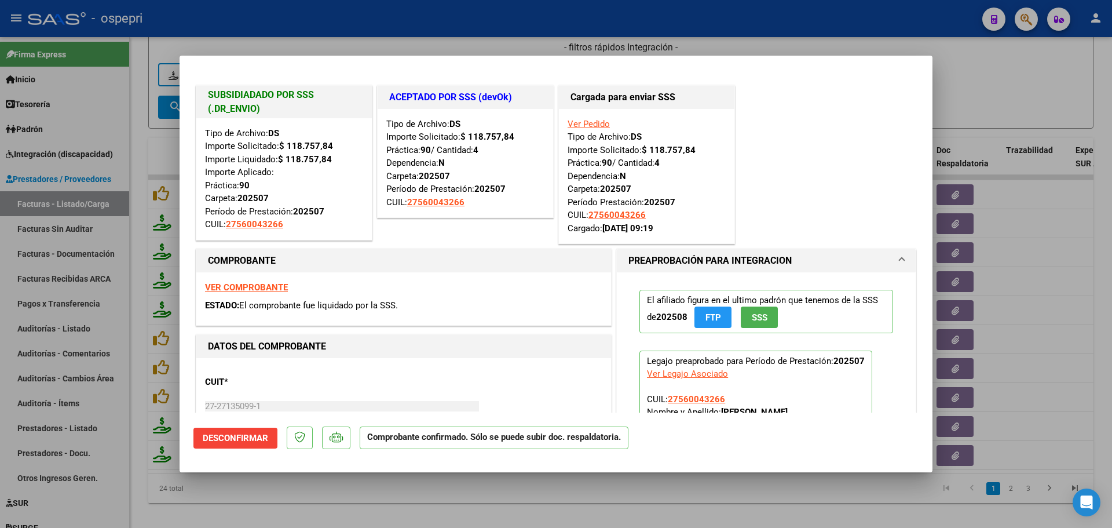
click at [251, 287] on strong "VER COMPROBANTE" at bounding box center [246, 287] width 83 height 10
type input "$ 0,00"
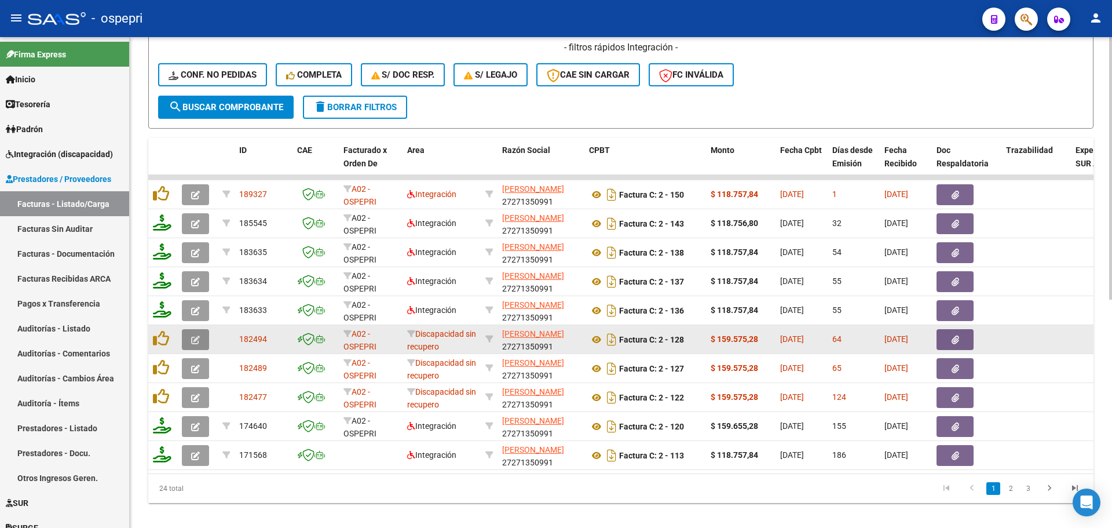
click at [192, 335] on span "button" at bounding box center [195, 339] width 9 height 10
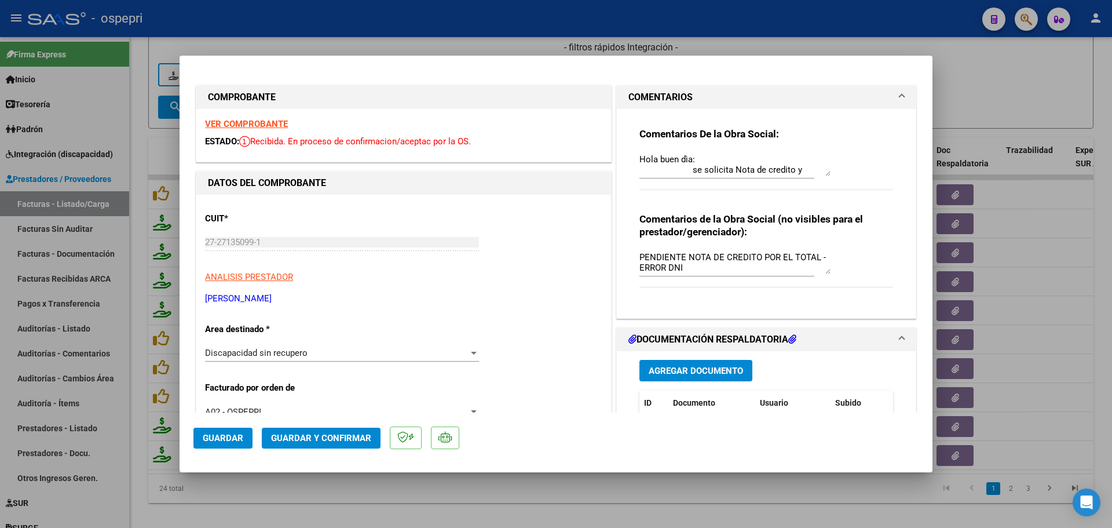
scroll to position [174, 0]
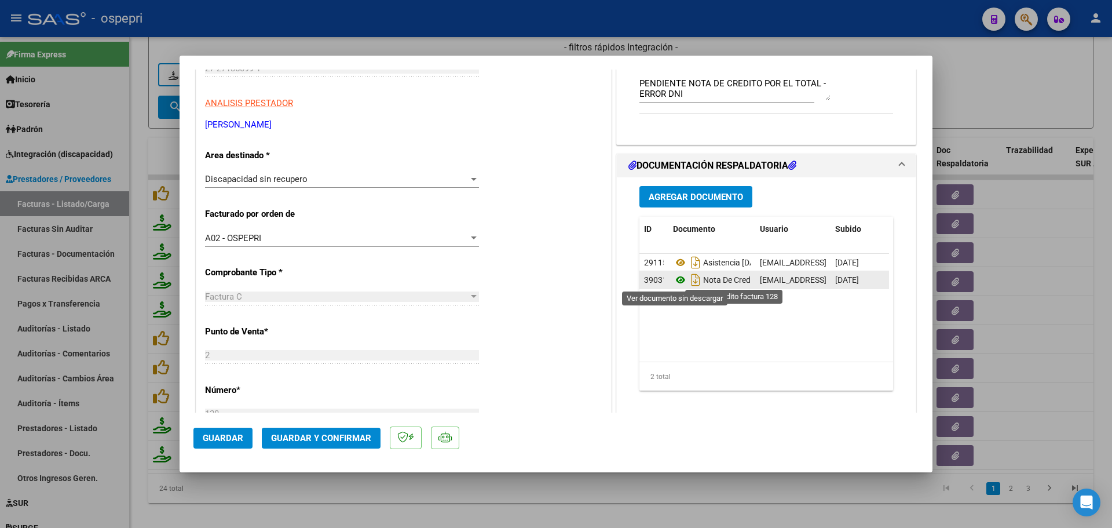
click at [674, 280] on icon at bounding box center [680, 280] width 15 height 14
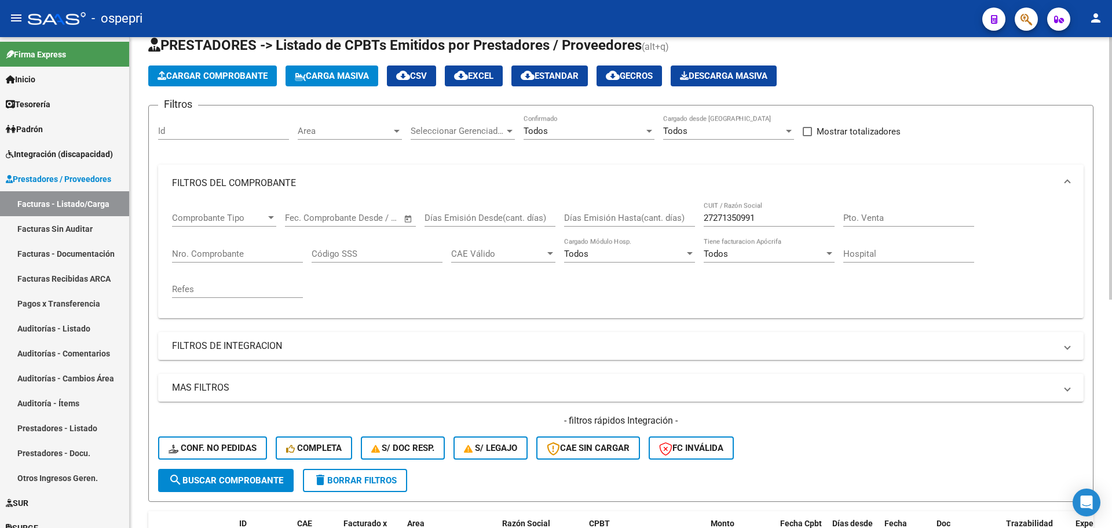
scroll to position [0, 0]
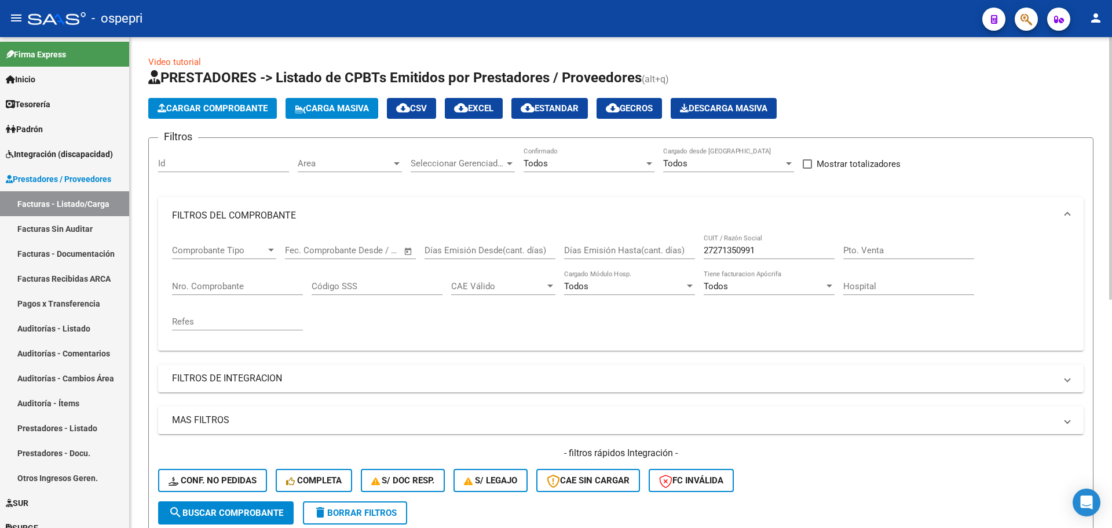
click at [648, 163] on div at bounding box center [649, 163] width 6 height 3
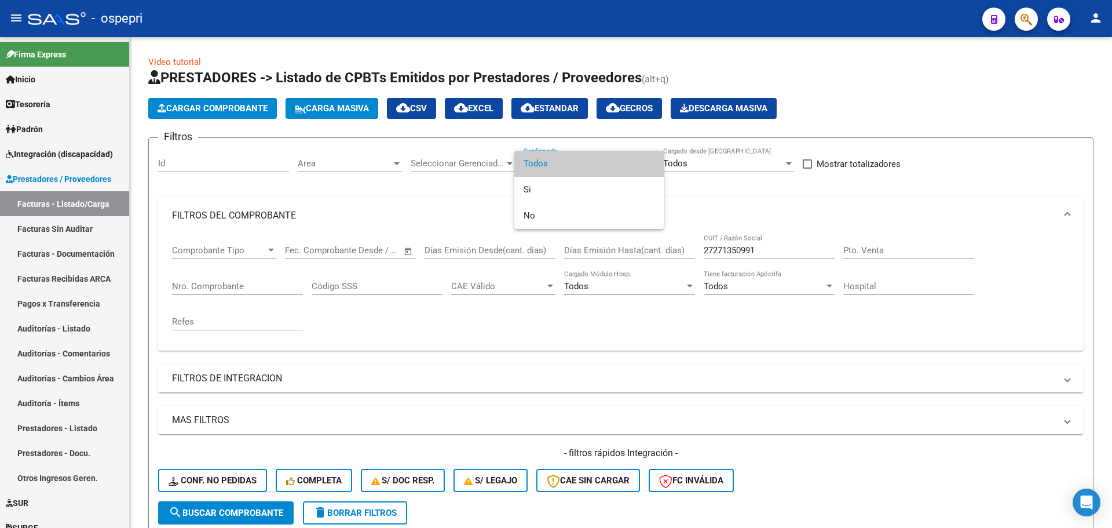
click at [573, 166] on span "Todos" at bounding box center [589, 164] width 131 height 26
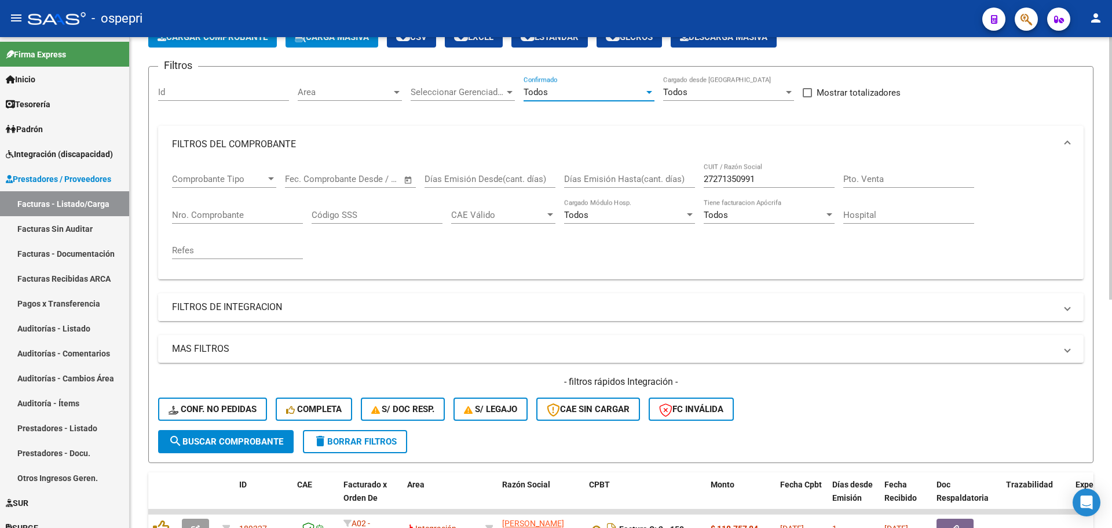
scroll to position [116, 0]
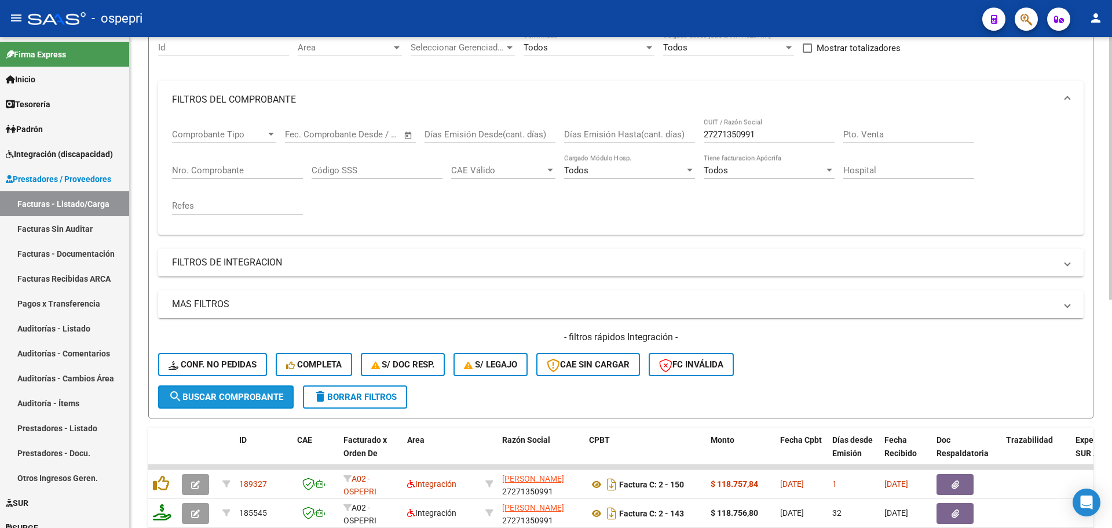
click at [228, 398] on span "search Buscar Comprobante" at bounding box center [226, 397] width 115 height 10
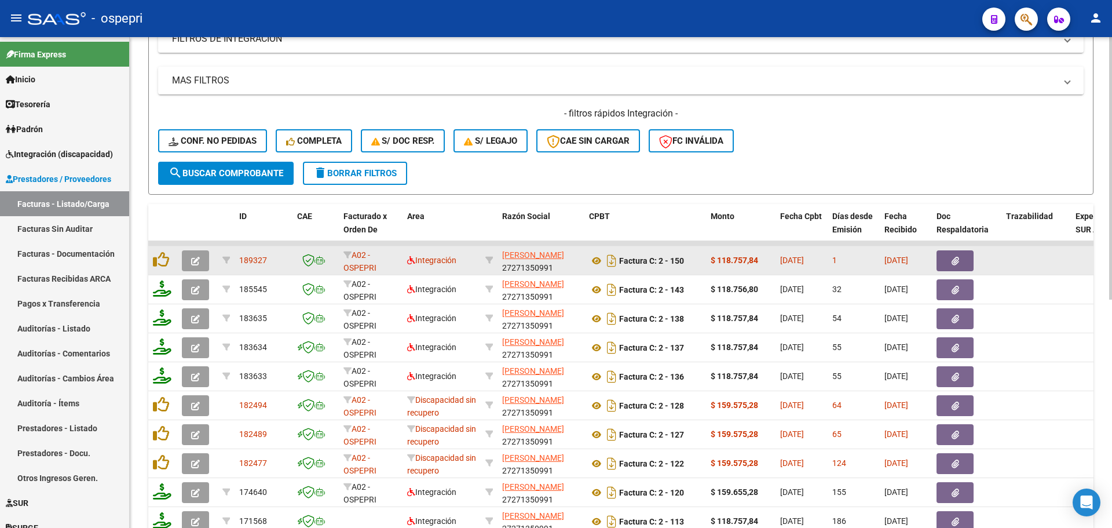
scroll to position [405, 0]
